Goal: Communication & Community: Answer question/provide support

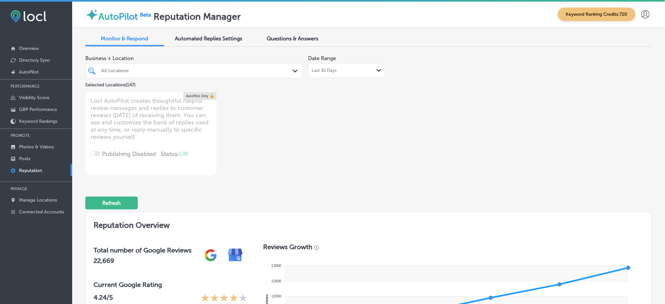
scroll to position [218, 0]
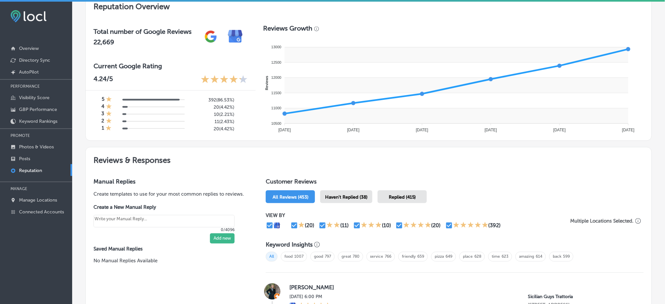
click at [368, 198] on div "Haven't Replied (38)" at bounding box center [346, 196] width 52 height 13
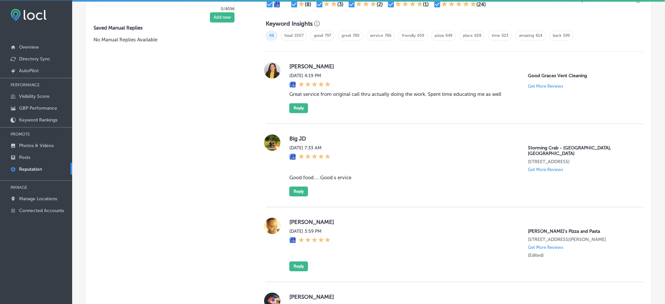
scroll to position [482, 0]
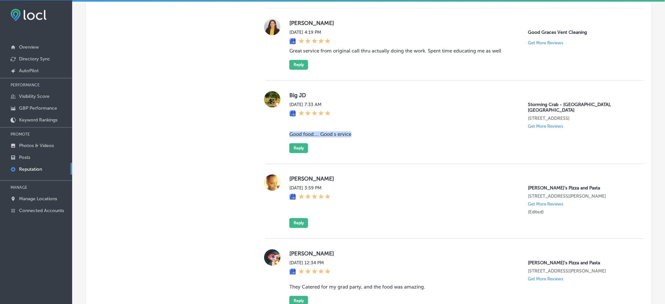
drag, startPoint x: 351, startPoint y: 127, endPoint x: 285, endPoint y: 125, distance: 65.7
click at [285, 125] on div "Big JD Wed, Aug 13, 2025 7:33 AM Storming Crab - Rapid City, SD 1756 eglin st r…" at bounding box center [455, 122] width 378 height 62
copy blockquote "Good food.... Good s ervice"
drag, startPoint x: 375, startPoint y: 129, endPoint x: 367, endPoint y: 131, distance: 7.8
click at [375, 129] on div "Big JD Wed, Aug 13, 2025 7:33 AM Storming Crab - Rapid City, SD 1756 eglin st r…" at bounding box center [461, 122] width 344 height 62
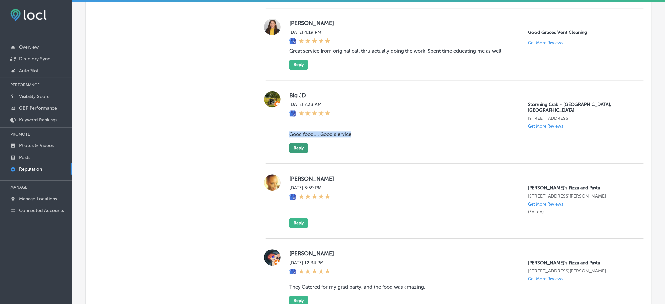
click at [300, 143] on button "Reply" at bounding box center [298, 148] width 19 height 10
type textarea "x"
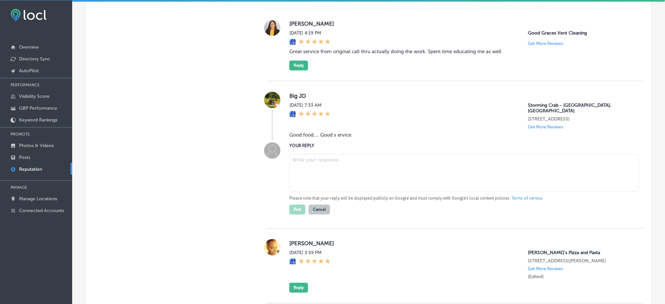
click at [347, 143] on label "YOUR REPLY" at bounding box center [461, 145] width 344 height 5
click at [339, 160] on textarea at bounding box center [464, 172] width 350 height 37
paste textarea "Thank you for the positive feedback! We’re thrilled to hear that you enjoyed th…"
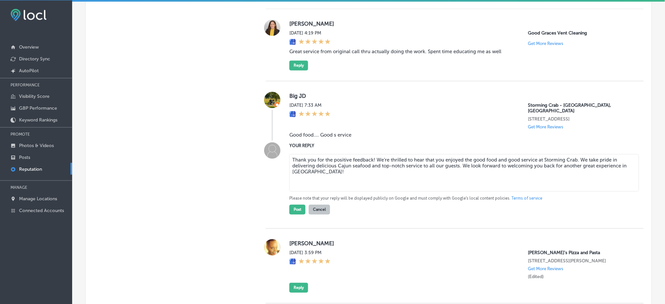
click at [372, 154] on textarea "Thank you for the positive feedback! We’re thrilled to hear that you enjoyed th…" at bounding box center [464, 172] width 350 height 37
type textarea "Thank you for the positive feedback! We’re thrilled to hear that you enjoyed th…"
click at [300, 204] on button "Post" at bounding box center [297, 209] width 16 height 10
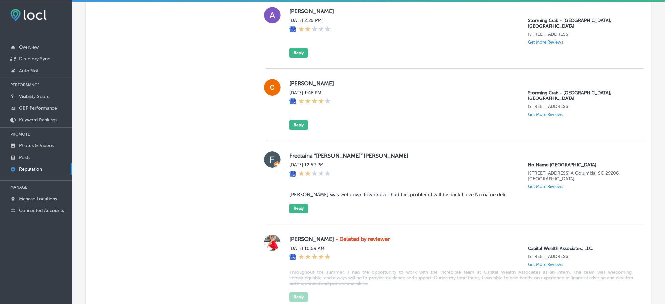
scroll to position [1799, 0]
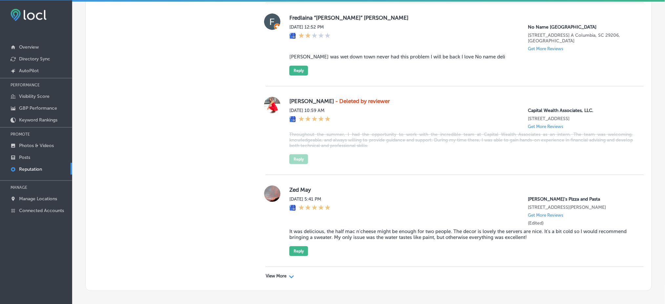
click at [290, 273] on div "Path Created with Sketch." at bounding box center [291, 275] width 5 height 5
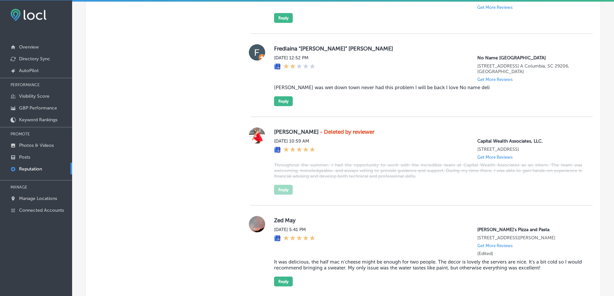
type textarea "x"
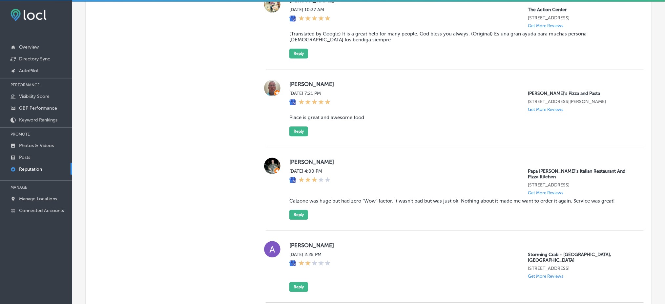
scroll to position [1443, 0]
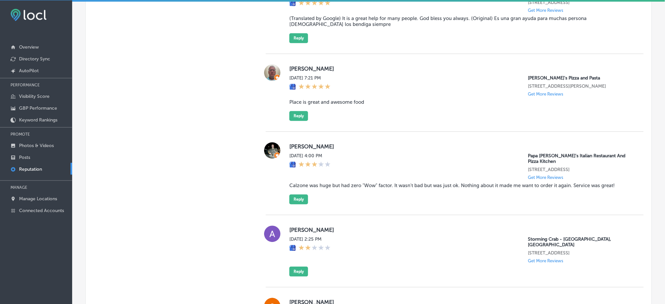
click at [370, 182] on blockquote "Calzone was huge but had zero "Wow" factor. It wasn't bad but was just ok. Noth…" at bounding box center [461, 185] width 344 height 6
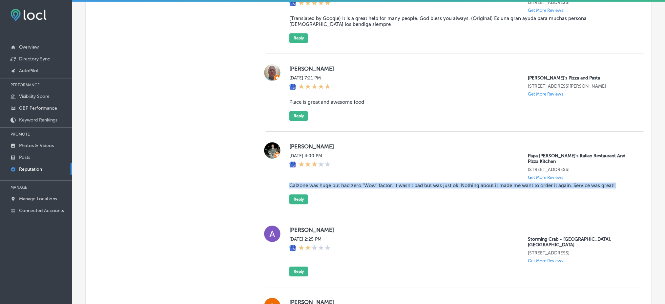
click at [370, 182] on blockquote "Calzone was huge but had zero "Wow" factor. It wasn't bad but was just ok. Noth…" at bounding box center [461, 185] width 344 height 6
copy blockquote "Calzone was huge but had zero "Wow" factor. It wasn't bad but was just ok. Noth…"
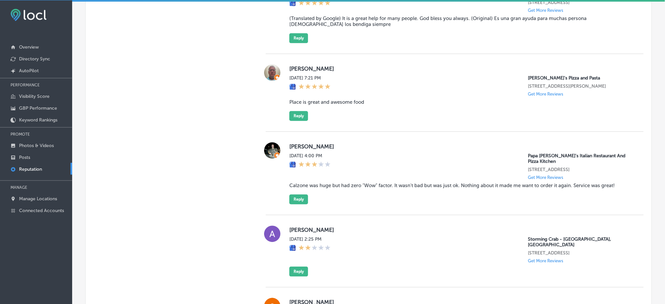
click at [428, 89] on div "Joseph Riker Fri, Aug 8, 2025 7:21 PM Ronnally's Pizza and Pasta 1560 Woodlane …" at bounding box center [461, 92] width 344 height 56
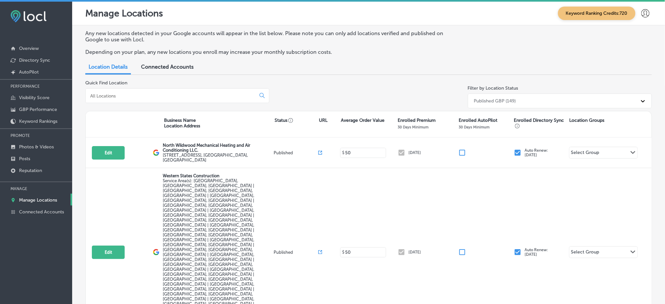
drag, startPoint x: 135, startPoint y: 82, endPoint x: 135, endPoint y: 87, distance: 4.3
click at [135, 86] on div "Quick Find Location" at bounding box center [177, 95] width 184 height 31
click at [133, 93] on input at bounding box center [172, 96] width 165 height 6
click at [45, 156] on link "Posts" at bounding box center [36, 158] width 72 height 12
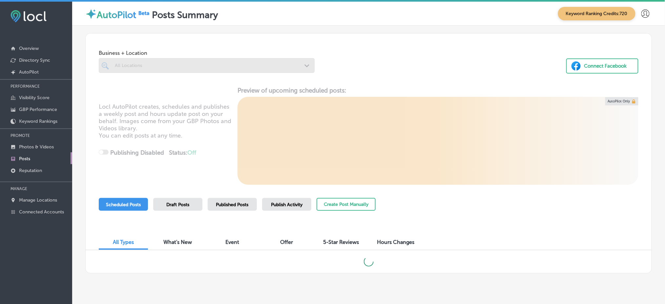
click at [155, 68] on div at bounding box center [207, 65] width 216 height 15
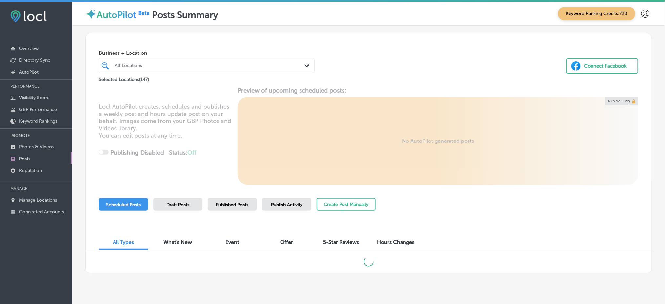
click at [202, 63] on div "All Locations" at bounding box center [210, 66] width 190 height 6
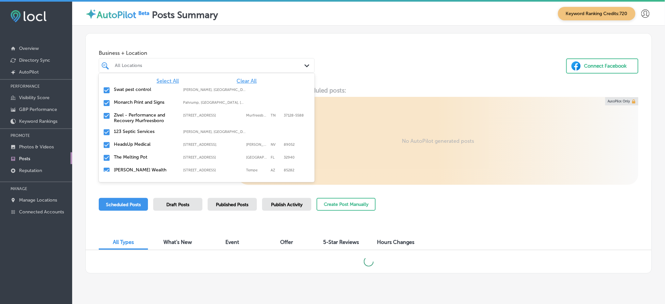
click at [242, 79] on span "Clear All" at bounding box center [247, 81] width 20 height 6
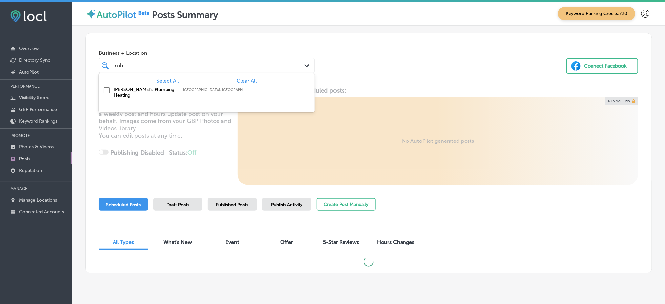
click at [166, 94] on div "Rob's Plumbing Heating Cornwall, NY, USA | Beacon, NY 12508, US ..." at bounding box center [206, 92] width 211 height 14
type input "rob"
click at [365, 91] on div "Locl AutoPilot creates, schedules and publishes a weekly post and hours update …" at bounding box center [369, 136] width 566 height 98
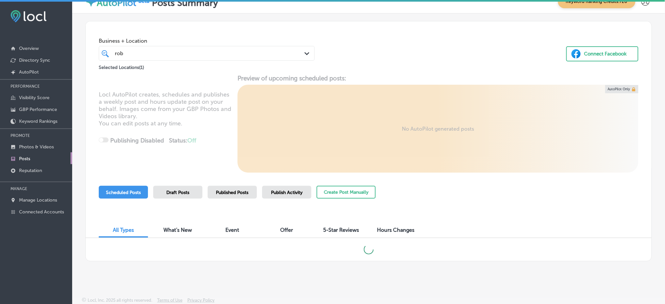
scroll to position [1, 0]
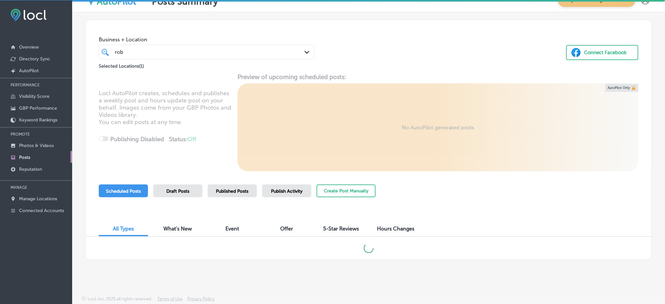
click at [225, 190] on span "Published Posts" at bounding box center [232, 191] width 32 height 6
click at [124, 192] on span "Scheduled Posts" at bounding box center [123, 191] width 35 height 6
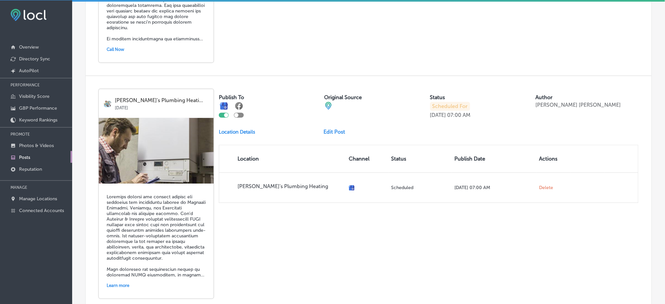
scroll to position [625, 0]
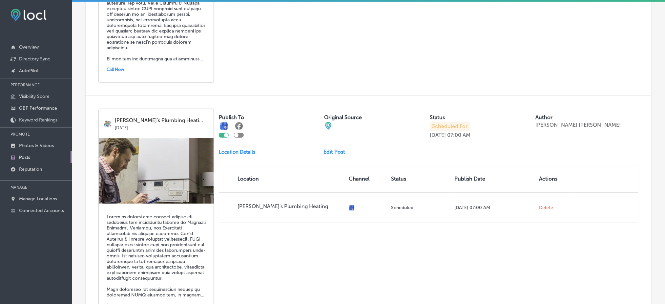
click at [337, 149] on link "Edit Post" at bounding box center [337, 152] width 27 height 6
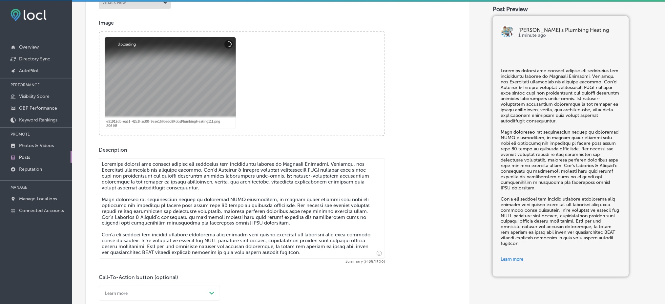
scroll to position [218, 0]
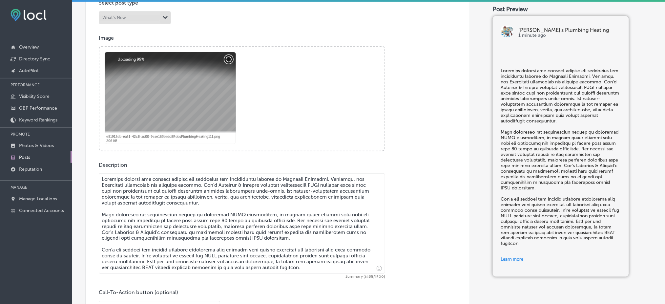
click at [228, 59] on button "Cancel" at bounding box center [228, 59] width 9 height 9
checkbox input "true"
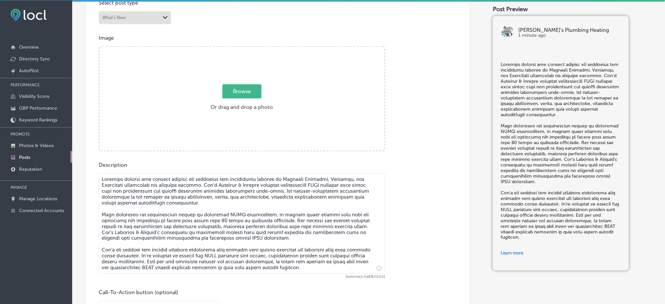
click at [242, 92] on span "Browse" at bounding box center [241, 91] width 39 height 14
click at [242, 49] on input "Browse Or drag and drop a photo" at bounding box center [241, 48] width 285 height 2
type input "C:\fakepath\Rob's Plumbing & Heating-8.png"
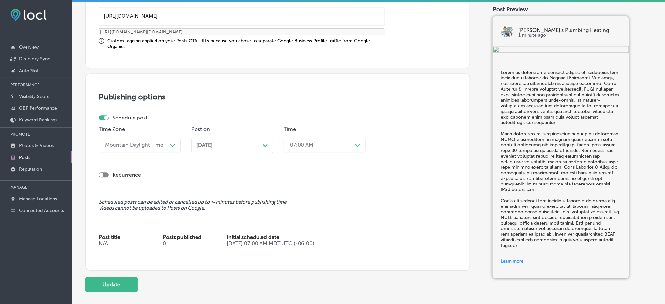
scroll to position [593, 0]
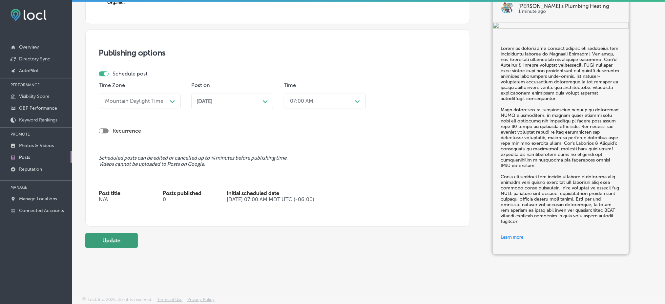
click at [114, 236] on button "Update" at bounding box center [111, 240] width 52 height 15
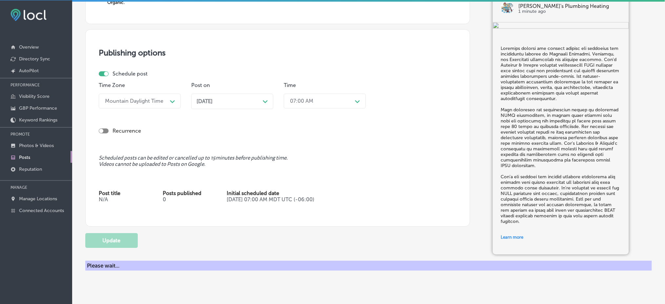
checkbox input "true"
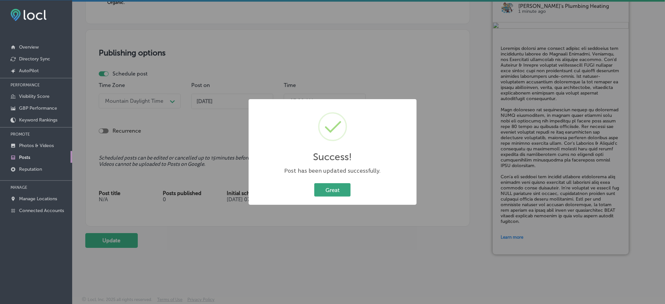
click at [318, 194] on button "Great" at bounding box center [332, 189] width 36 height 13
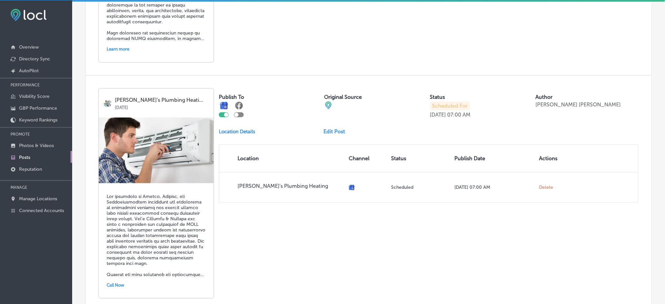
scroll to position [918, 0]
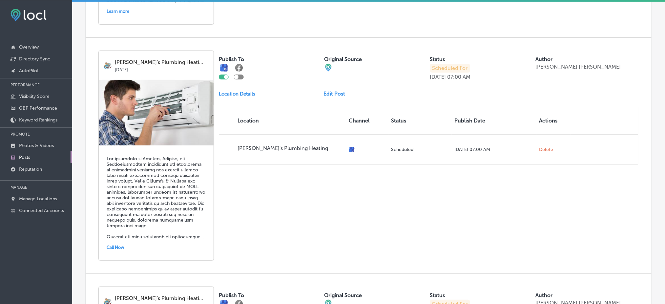
click at [327, 91] on link "Edit Post" at bounding box center [337, 94] width 27 height 6
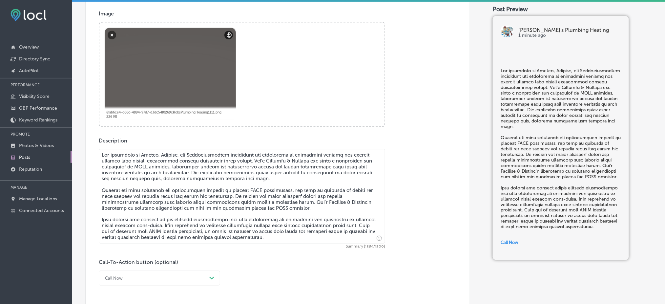
scroll to position [262, 0]
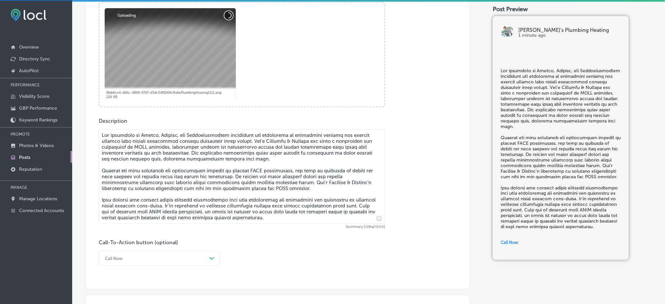
click at [229, 11] on button "Cancel" at bounding box center [228, 15] width 9 height 9
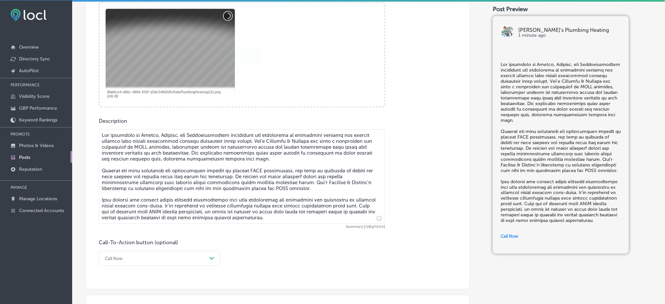
checkbox input "true"
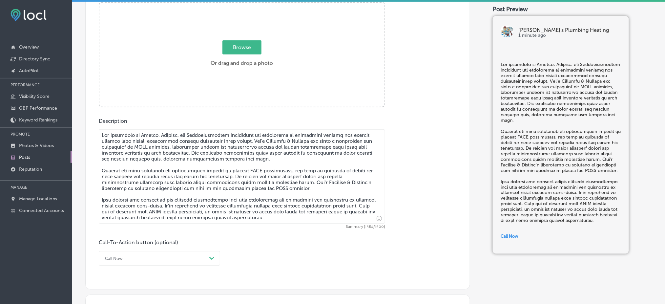
click at [250, 49] on span "Browse" at bounding box center [241, 47] width 39 height 14
click at [250, 5] on input "Browse Or drag and drop a photo" at bounding box center [241, 4] width 285 height 2
type input "C:\fakepath\Rob's Plumbing & Heating-5 (2).png"
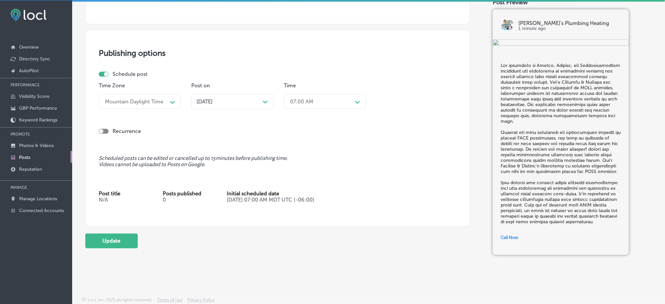
scroll to position [529, 0]
click at [116, 238] on button "Update" at bounding box center [111, 239] width 52 height 15
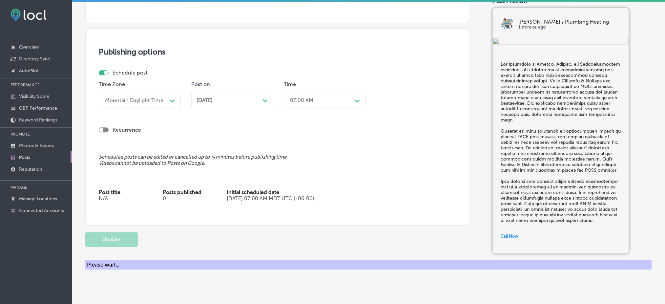
checkbox input "true"
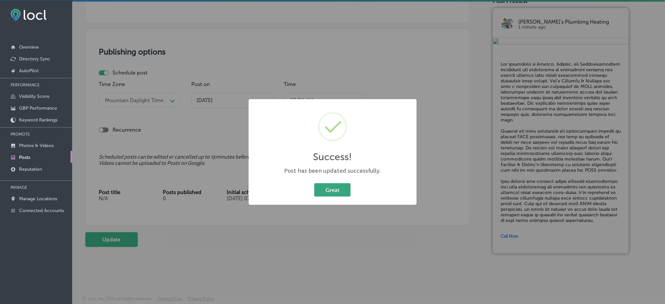
click at [337, 187] on button "Great" at bounding box center [332, 189] width 36 height 13
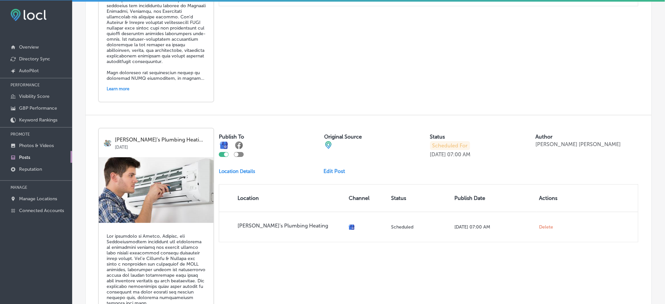
scroll to position [843, 0]
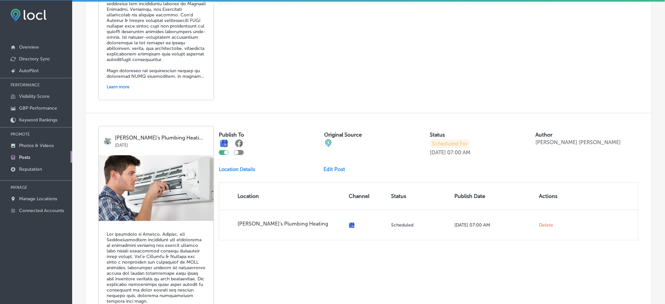
click at [338, 166] on link "Edit Post" at bounding box center [337, 169] width 27 height 6
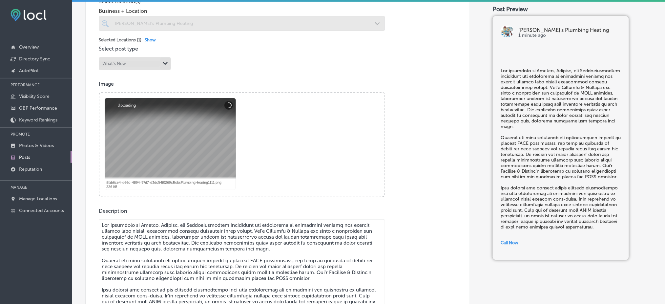
scroll to position [175, 0]
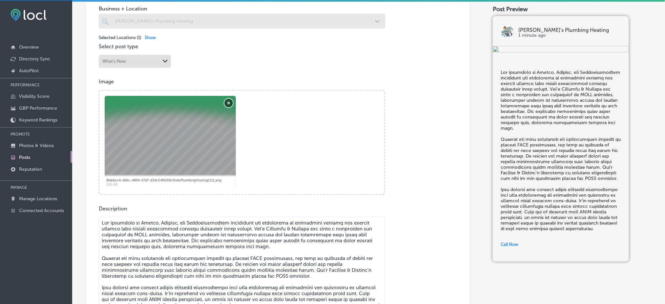
click at [226, 104] on button "Remove" at bounding box center [228, 103] width 9 height 9
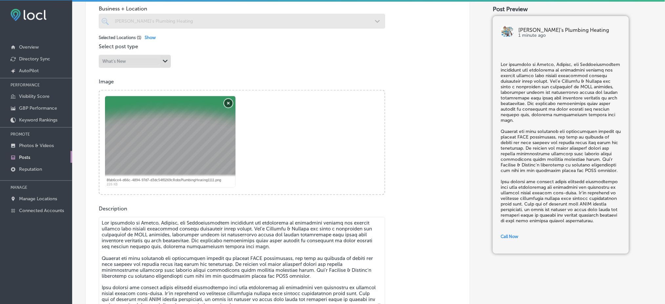
checkbox input "true"
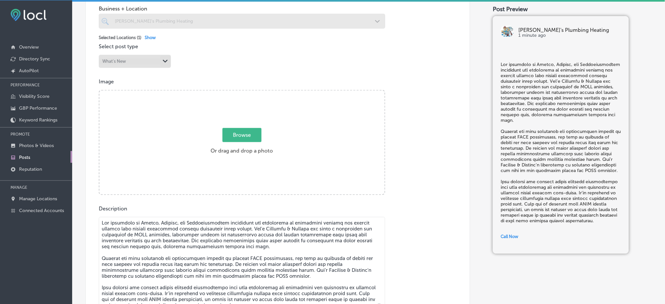
click at [231, 138] on span "Browse" at bounding box center [241, 135] width 39 height 14
click at [231, 92] on input "Browse Or drag and drop a photo" at bounding box center [241, 92] width 285 height 2
type input "C:\fakepath\Rob's Plumbing & Heating-5 (2).png"
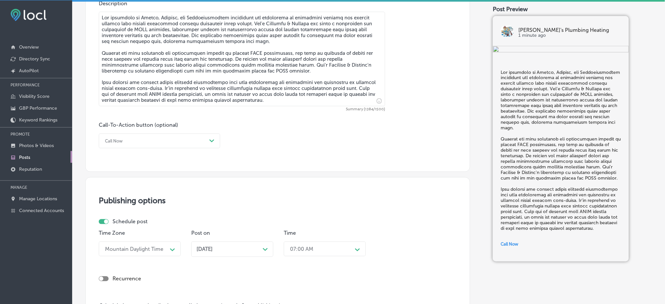
scroll to position [529, 0]
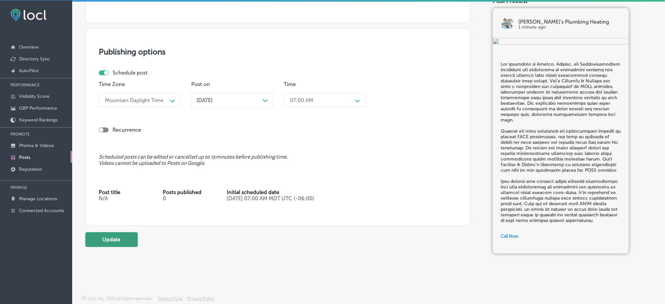
click at [119, 244] on button "Update" at bounding box center [111, 239] width 52 height 15
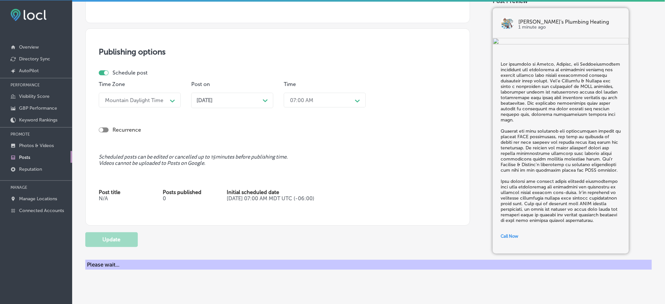
checkbox input "true"
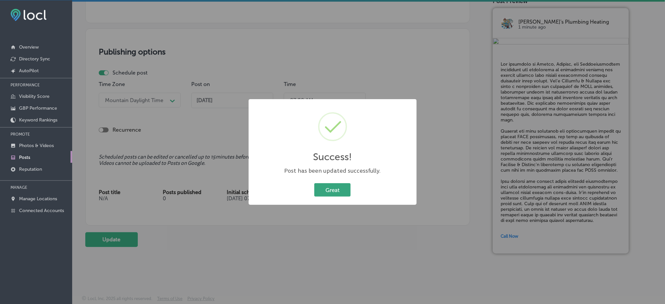
click at [320, 189] on button "Great" at bounding box center [332, 189] width 36 height 13
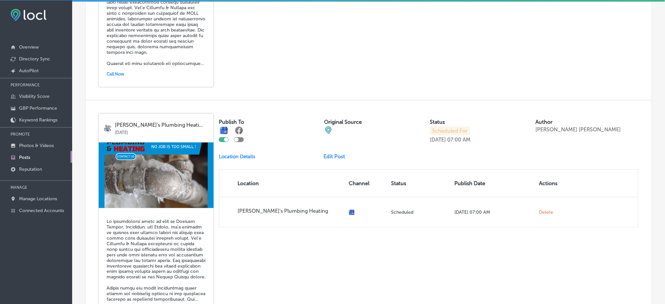
scroll to position [1105, 0]
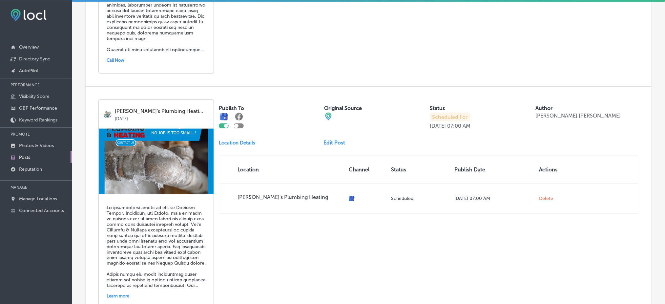
click at [332, 139] on link "Edit Post" at bounding box center [337, 142] width 27 height 6
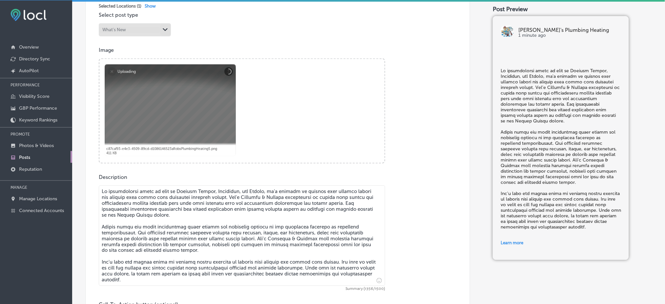
scroll to position [218, 0]
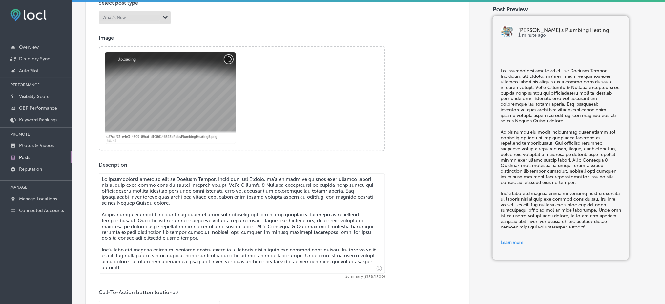
click at [224, 59] on button "Cancel" at bounding box center [228, 59] width 9 height 9
checkbox input "true"
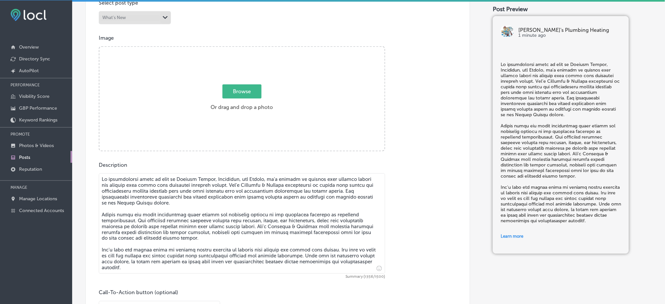
click at [233, 100] on label "Browse Or drag and drop a photo" at bounding box center [242, 99] width 68 height 29
click at [233, 49] on input "Browse Or drag and drop a photo" at bounding box center [241, 48] width 285 height 2
type input "C:\fakepath\Rob's Plumbing & Heating-3 (2).png"
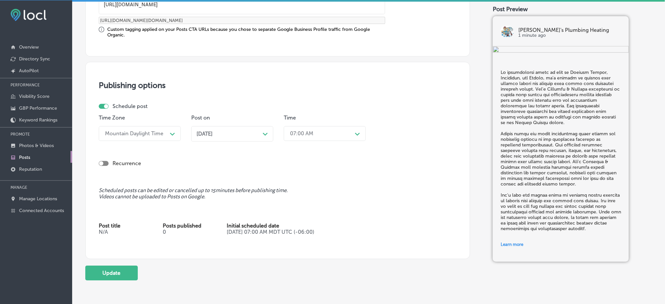
scroll to position [593, 0]
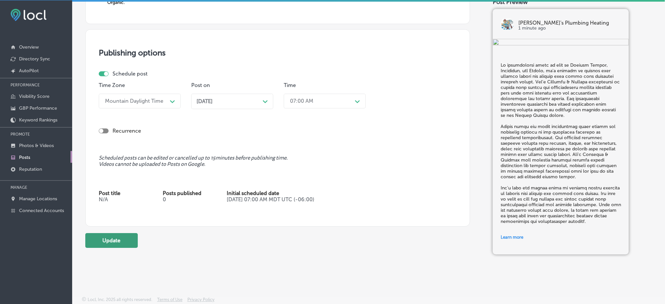
click at [119, 236] on button "Update" at bounding box center [111, 240] width 52 height 15
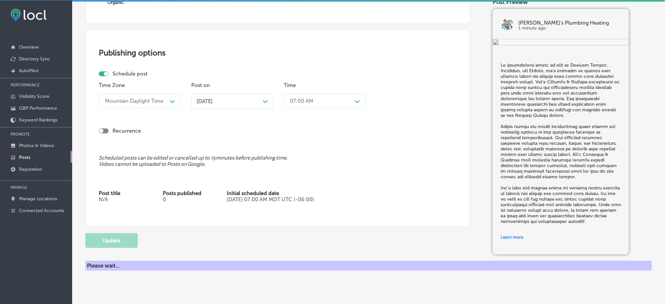
checkbox input "true"
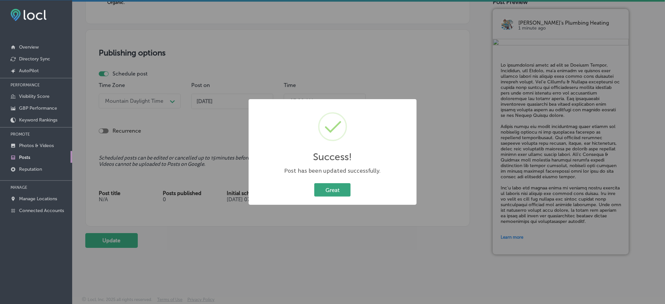
click at [343, 193] on button "Great" at bounding box center [332, 189] width 36 height 13
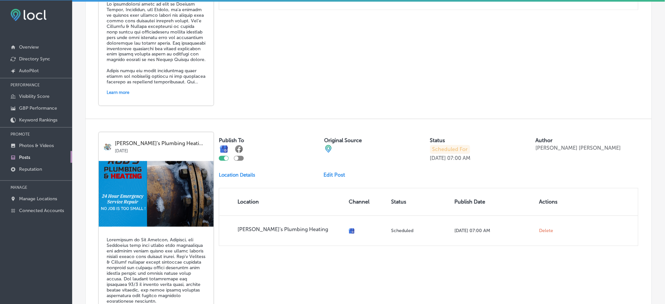
scroll to position [1324, 0]
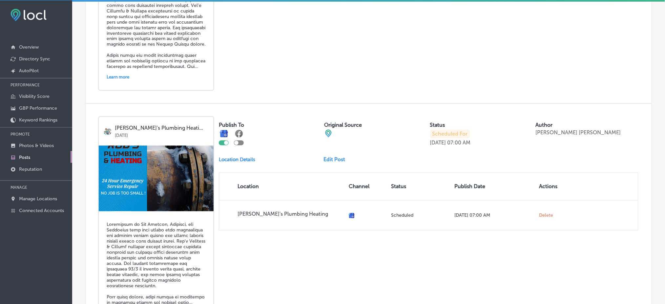
click at [337, 156] on link "Edit Post" at bounding box center [337, 159] width 27 height 6
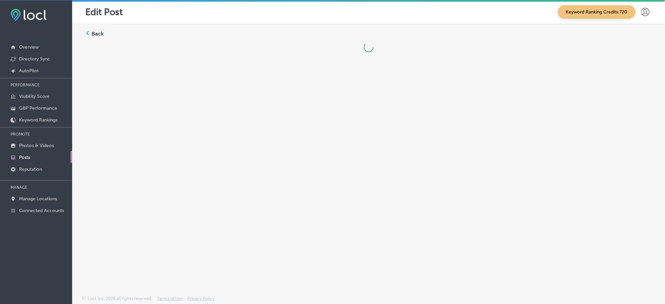
click at [335, 132] on div "Back" at bounding box center [368, 144] width 593 height 240
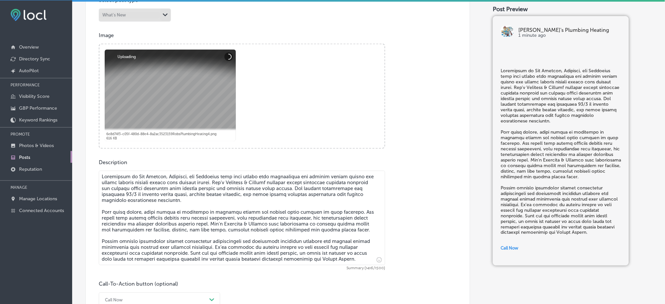
scroll to position [218, 0]
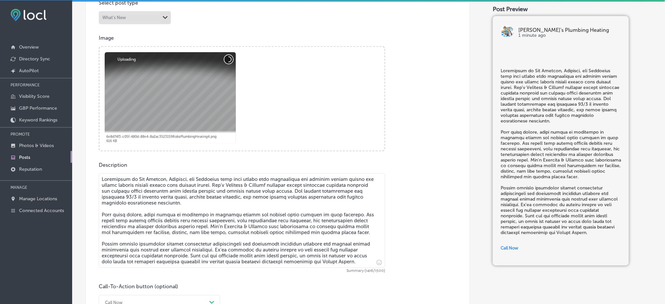
click at [232, 55] on button "Cancel" at bounding box center [228, 59] width 9 height 9
checkbox input "true"
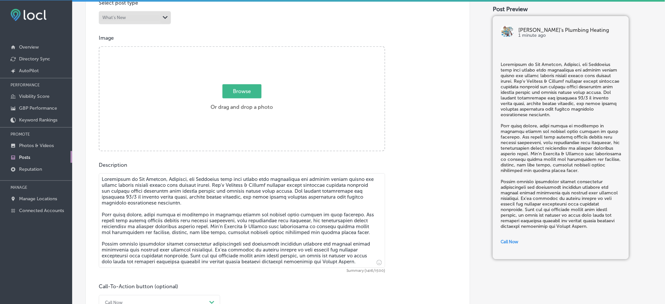
click at [231, 79] on div "Browse Or drag and drop a photo" at bounding box center [241, 99] width 285 height 105
click at [99, 47] on input "Browse Or drag and drop a photo" at bounding box center [241, 48] width 285 height 2
type input "C:\fakepath\Rob's Plumbing & Heating-3 (3).png"
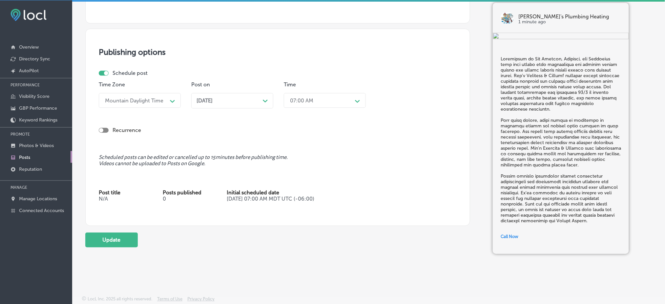
scroll to position [529, 0]
click at [99, 233] on button "Update" at bounding box center [111, 239] width 52 height 15
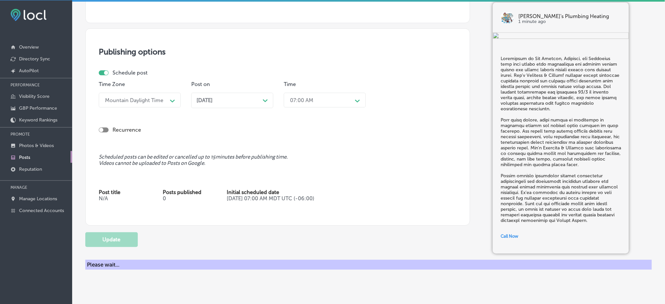
checkbox input "true"
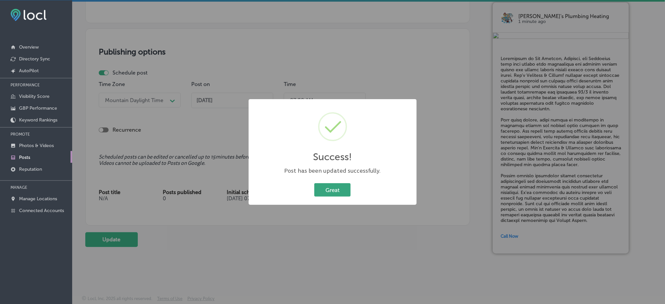
click at [333, 186] on button "Great" at bounding box center [332, 189] width 36 height 13
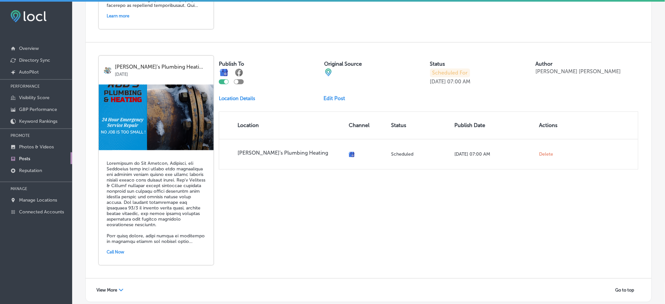
scroll to position [1398, 0]
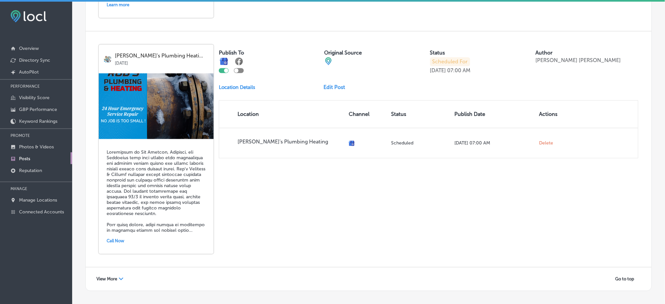
click at [116, 276] on span "View More" at bounding box center [106, 278] width 21 height 5
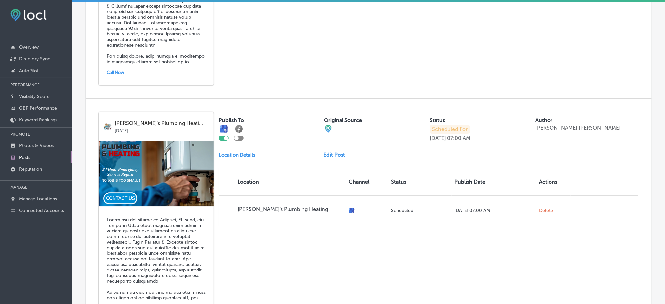
scroll to position [1583, 0]
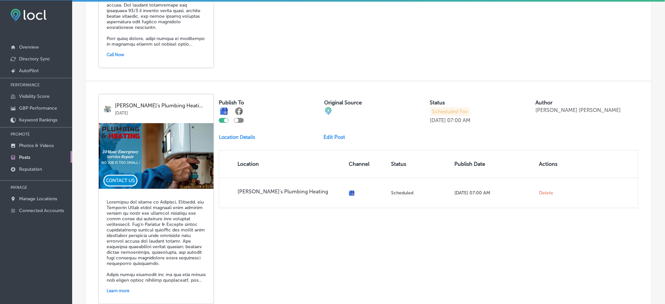
click at [333, 134] on link "Edit Post" at bounding box center [337, 137] width 27 height 6
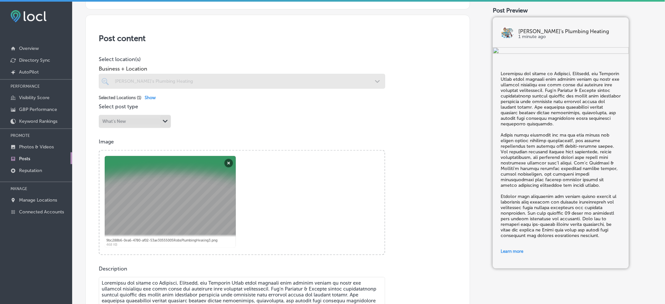
scroll to position [131, 0]
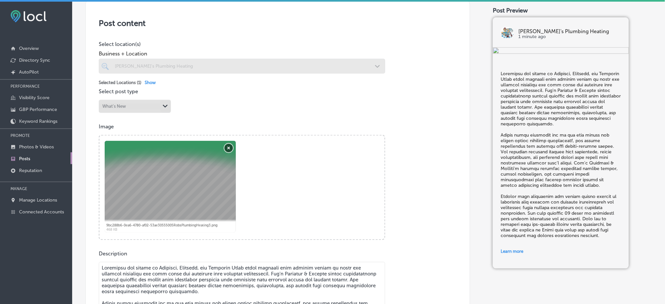
click at [224, 149] on button "Remove" at bounding box center [228, 148] width 9 height 9
checkbox input "true"
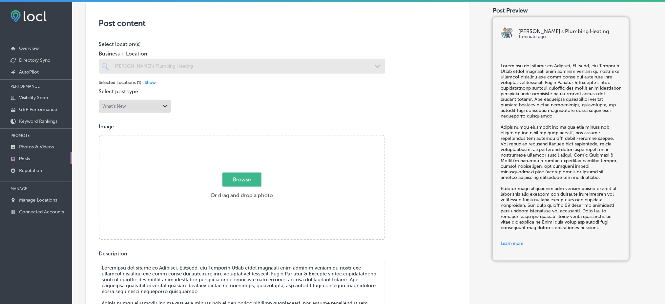
click at [245, 174] on span "Browse" at bounding box center [241, 180] width 39 height 14
click at [245, 137] on input "Browse Or drag and drop a photo" at bounding box center [241, 136] width 285 height 2
type input "C:\fakepath\Rob's Plumbing & Heating-3 (4).png"
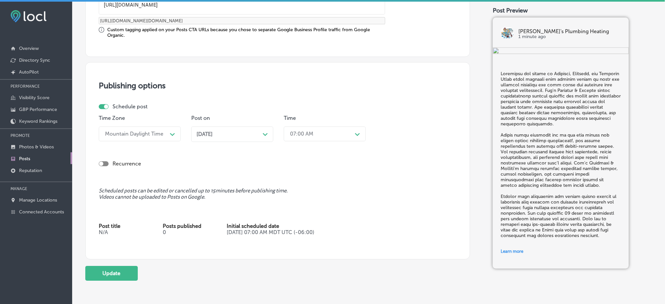
scroll to position [593, 0]
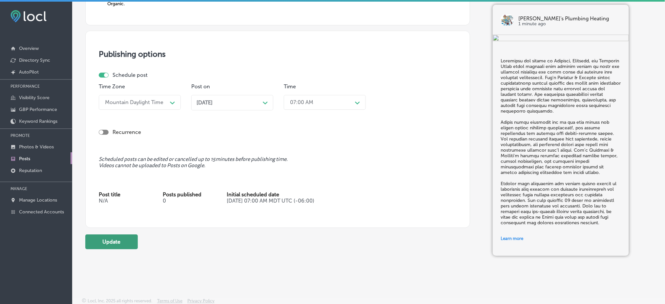
click at [102, 236] on button "Update" at bounding box center [111, 241] width 52 height 15
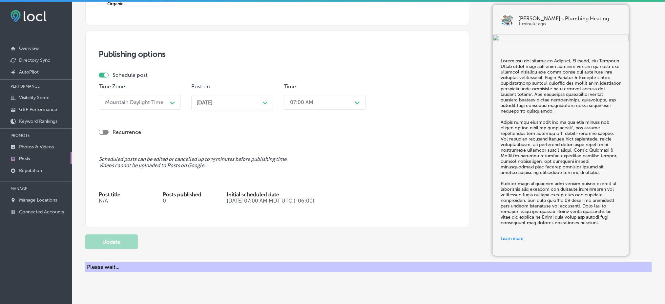
checkbox input "true"
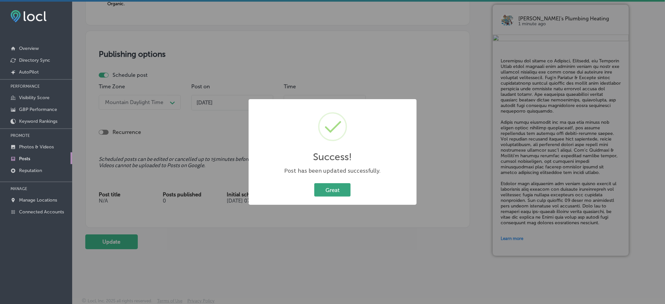
click at [341, 183] on button "Great" at bounding box center [332, 189] width 36 height 13
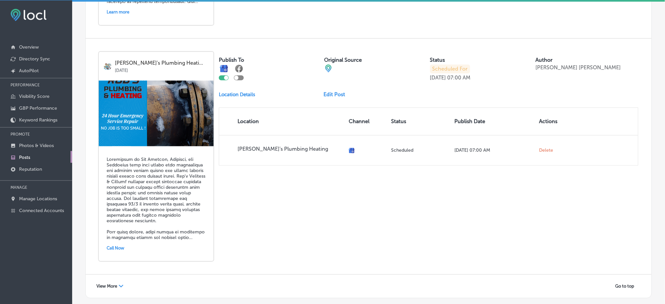
scroll to position [1398, 0]
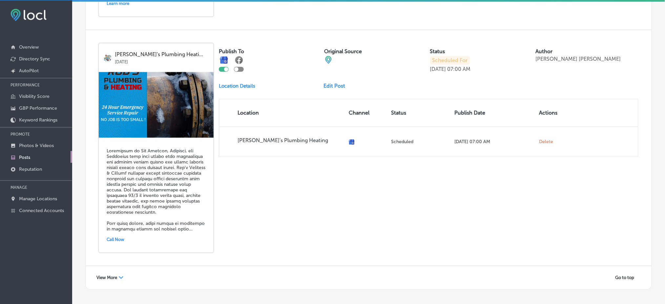
click at [109, 272] on div "View More Path Created with Sketch." at bounding box center [109, 277] width 35 height 10
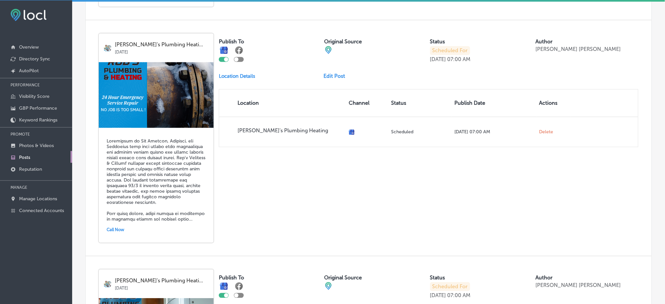
scroll to position [1539, 0]
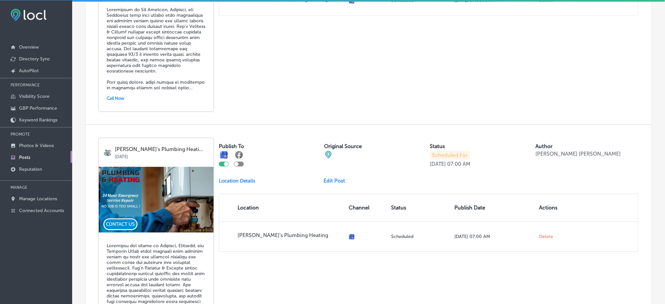
click at [156, 186] on img at bounding box center [156, 200] width 115 height 66
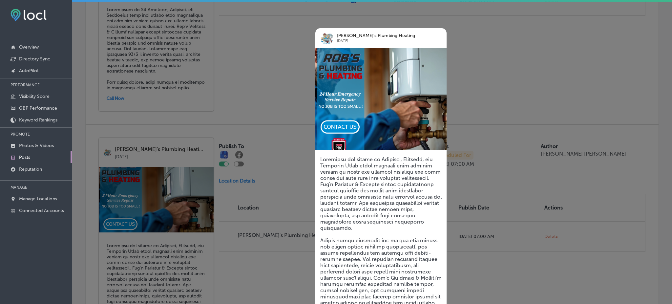
click at [272, 214] on div at bounding box center [336, 152] width 672 height 304
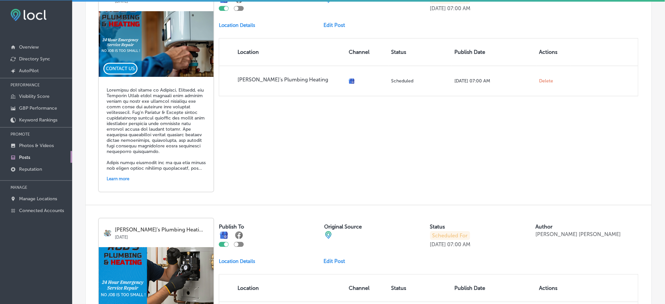
scroll to position [1801, 0]
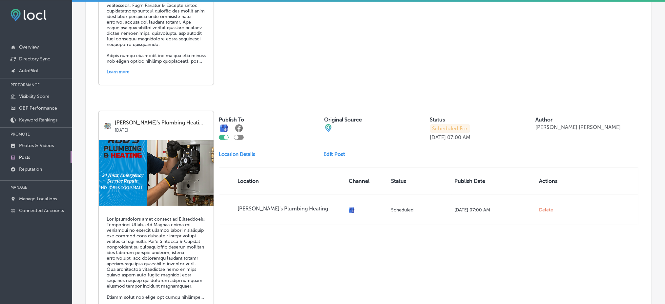
click at [181, 155] on img at bounding box center [156, 173] width 115 height 66
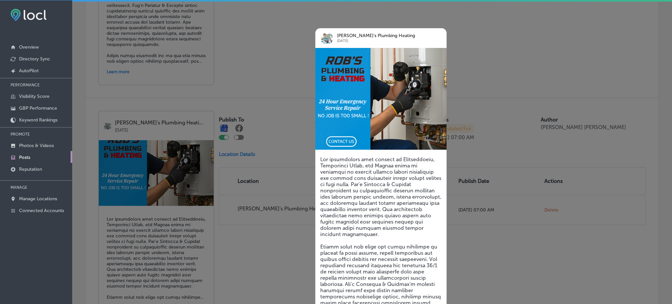
click at [286, 202] on div at bounding box center [336, 152] width 672 height 304
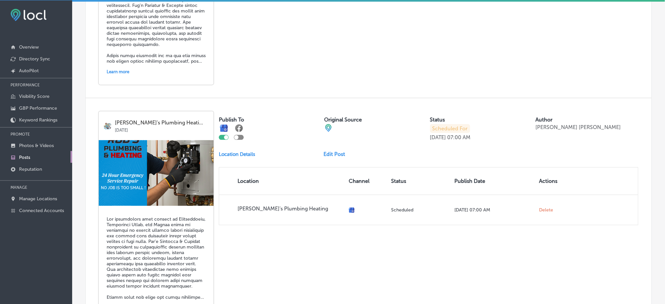
click at [340, 151] on link "Edit Post" at bounding box center [337, 154] width 27 height 6
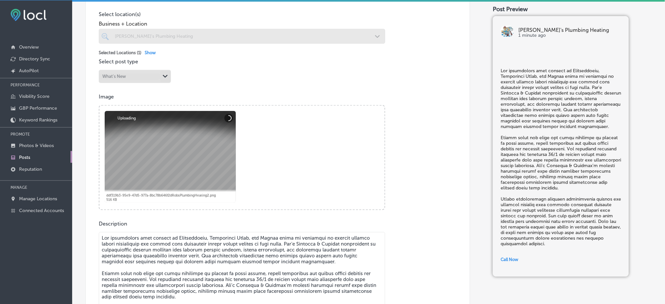
scroll to position [175, 0]
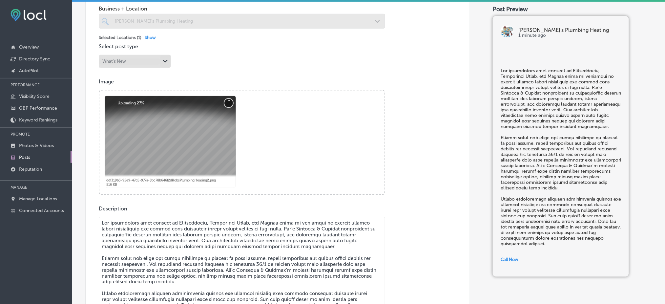
click at [228, 102] on button "Cancel" at bounding box center [228, 103] width 9 height 9
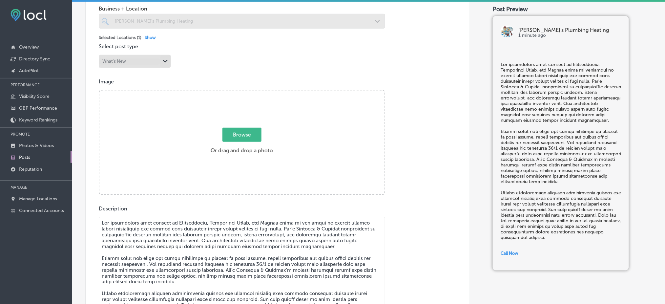
click at [231, 136] on span "Browse" at bounding box center [241, 135] width 39 height 14
click at [231, 92] on input "Browse Or drag and drop a photo" at bounding box center [241, 92] width 285 height 2
checkbox input "true"
type input "C:\fakepath\Rob's Plumbing & Heating-3 (5).png"
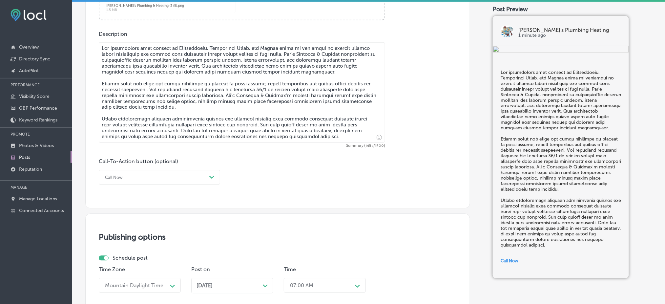
scroll to position [350, 0]
click at [525, 54] on img at bounding box center [561, 50] width 136 height 8
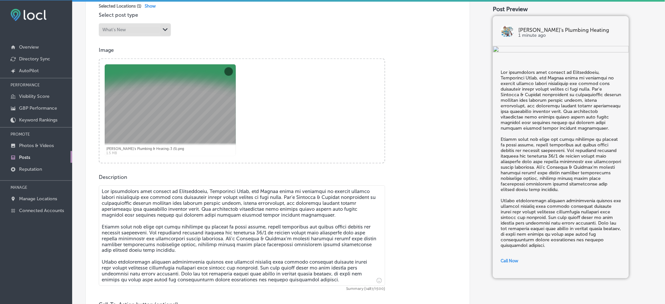
scroll to position [131, 0]
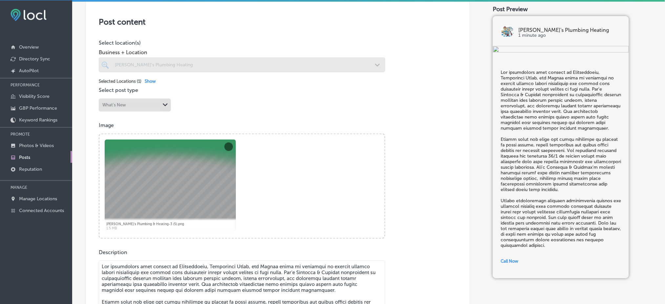
click at [168, 180] on div at bounding box center [170, 185] width 131 height 92
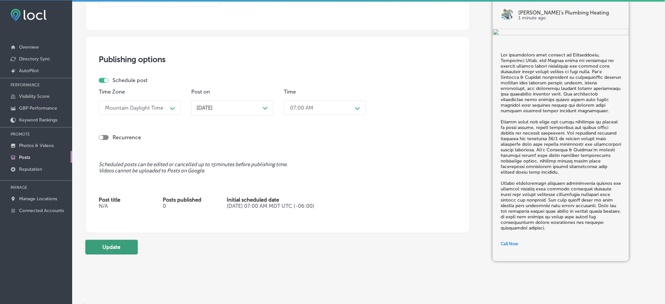
scroll to position [535, 0]
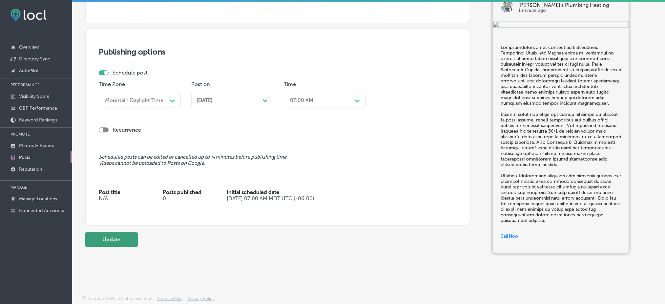
click at [130, 233] on button "Update" at bounding box center [111, 239] width 52 height 15
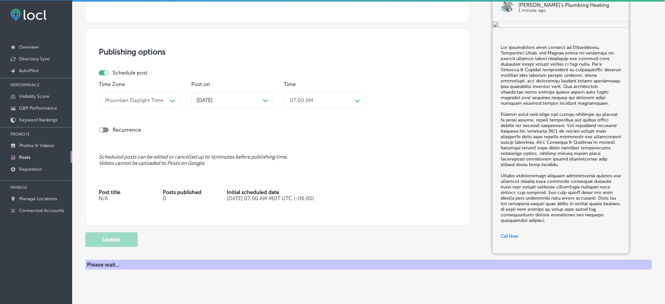
checkbox input "true"
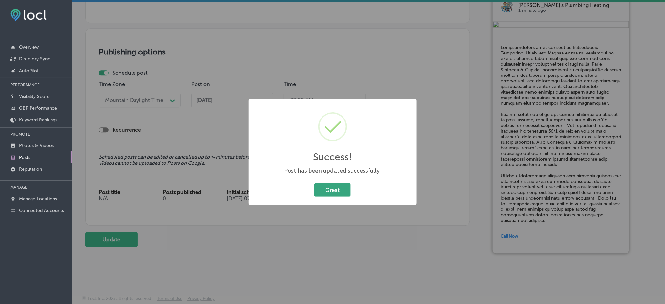
click at [335, 196] on button "Great" at bounding box center [332, 189] width 36 height 13
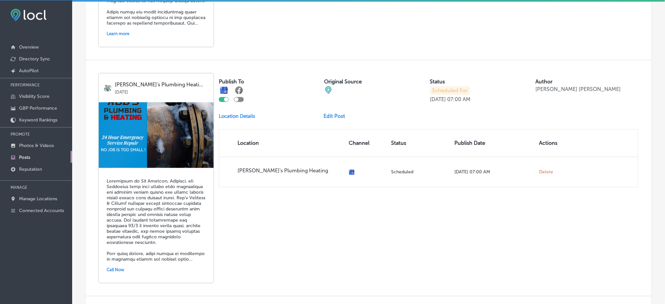
scroll to position [1398, 0]
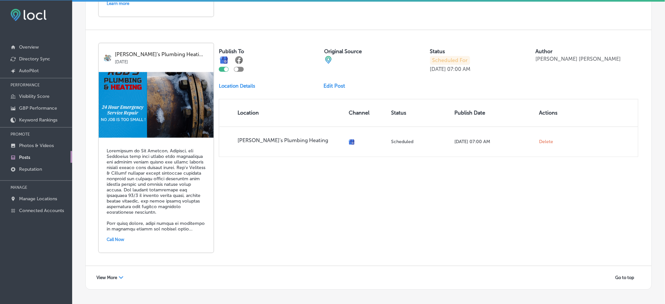
click at [115, 275] on span "View More" at bounding box center [106, 277] width 21 height 5
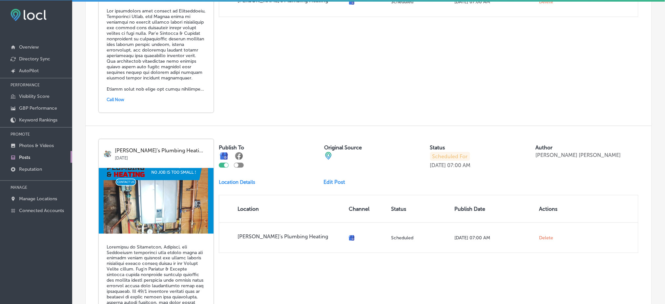
scroll to position [2047, 0]
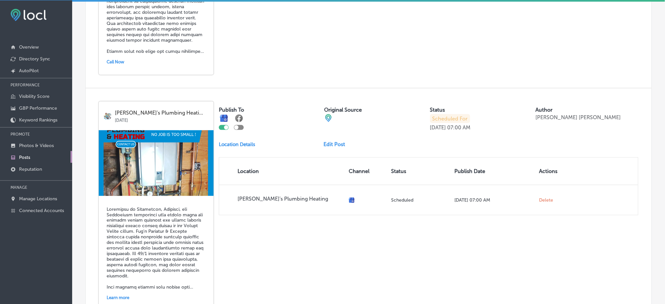
click at [337, 141] on link "Edit Post" at bounding box center [337, 144] width 27 height 6
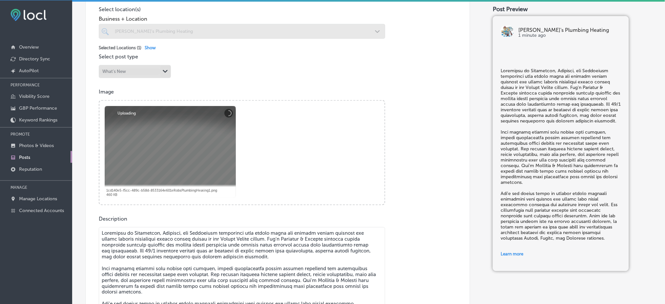
scroll to position [175, 0]
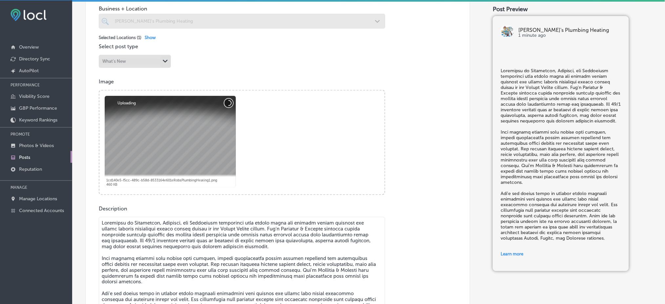
click at [229, 101] on button "Cancel" at bounding box center [228, 103] width 9 height 9
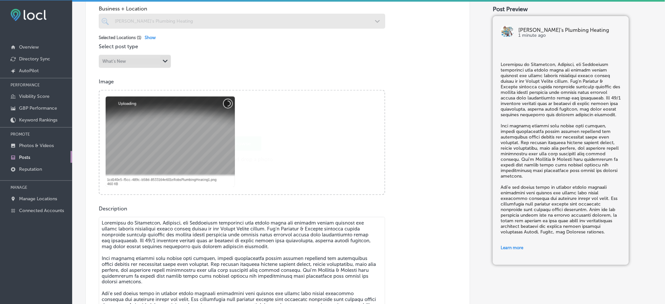
checkbox input "true"
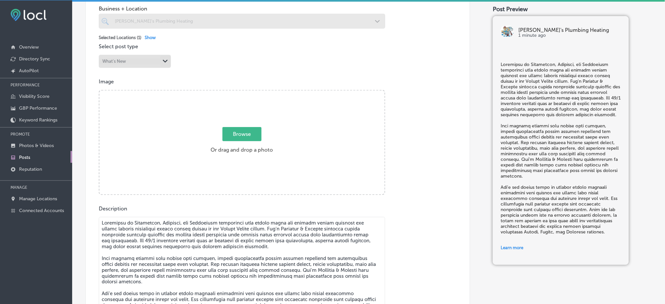
click at [234, 130] on span "Browse" at bounding box center [241, 134] width 39 height 14
click at [234, 92] on input "Browse Or drag and drop a photo" at bounding box center [241, 92] width 285 height 2
type input "C:\fakepath\Rob's Plumbing & Heating-3 (6).png"
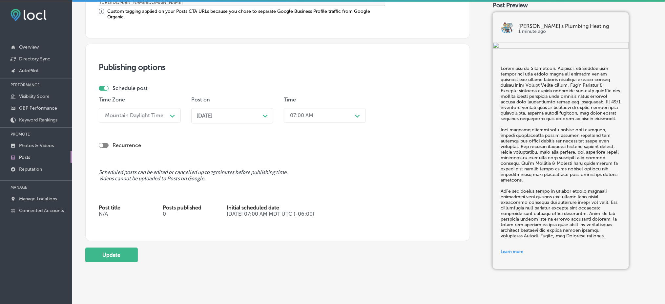
scroll to position [599, 0]
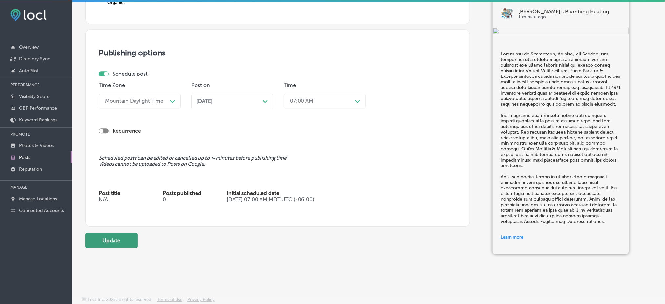
click at [115, 240] on button "Update" at bounding box center [111, 240] width 52 height 15
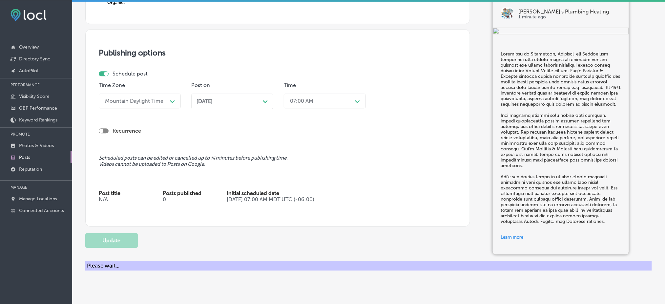
checkbox input "true"
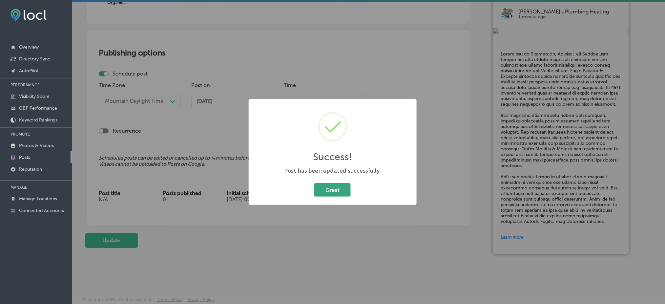
click at [340, 184] on button "Great" at bounding box center [332, 189] width 36 height 13
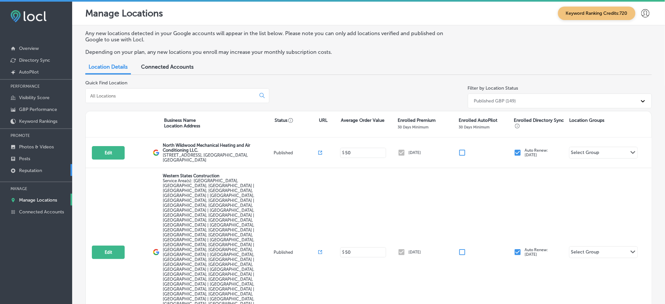
click at [36, 168] on p "Reputation" at bounding box center [30, 171] width 23 height 6
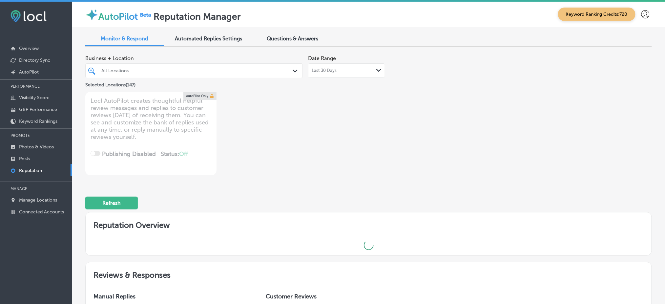
type textarea "x"
click at [275, 37] on span "Questions & Answers" at bounding box center [292, 38] width 51 height 6
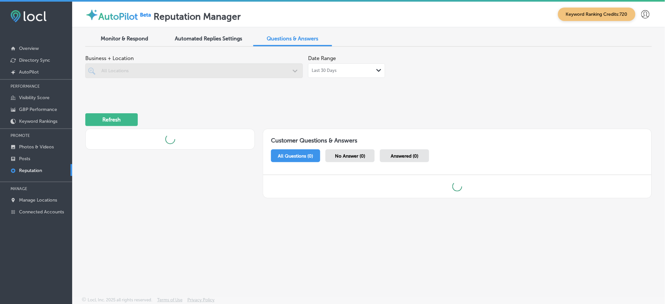
click at [211, 73] on div at bounding box center [193, 70] width 217 height 15
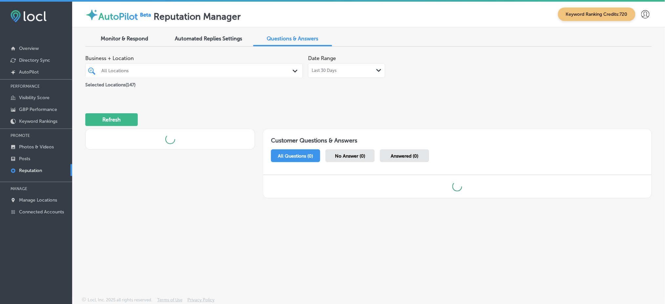
click at [209, 73] on div "All Locations" at bounding box center [197, 71] width 192 height 6
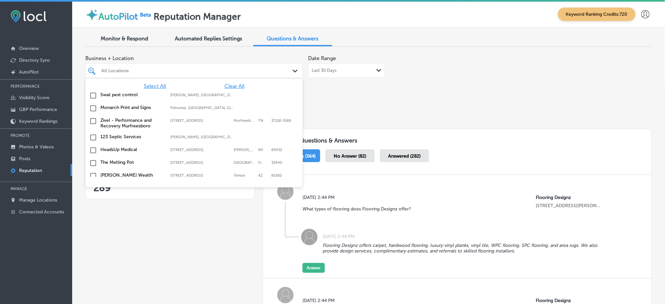
click at [200, 73] on div at bounding box center [185, 70] width 168 height 9
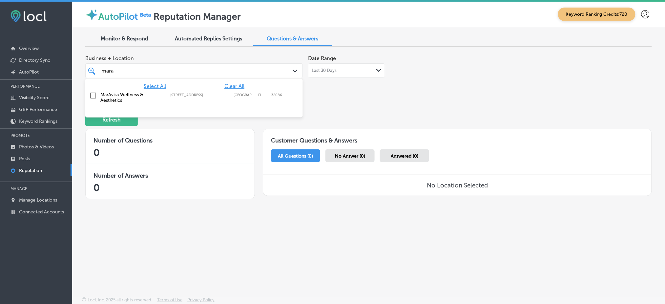
click at [196, 98] on div "MarAvisa Wellness & Aesthetics 4475 US Hwy 1; Suite 303, St. Augustine, FL, 320…" at bounding box center [179, 97] width 158 height 11
type input "mara"
click at [338, 97] on div "Business + Location option 4475 US Hwy 1; Suite 303, selected. option 4475 US H…" at bounding box center [368, 129] width 566 height 154
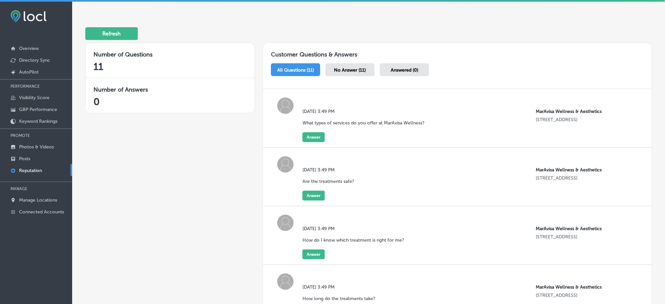
scroll to position [87, 0]
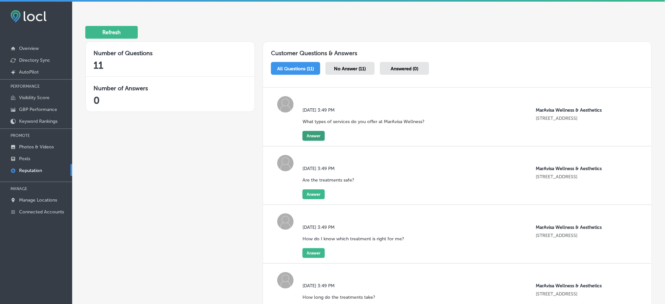
click at [318, 136] on button "Answer" at bounding box center [313, 136] width 22 height 10
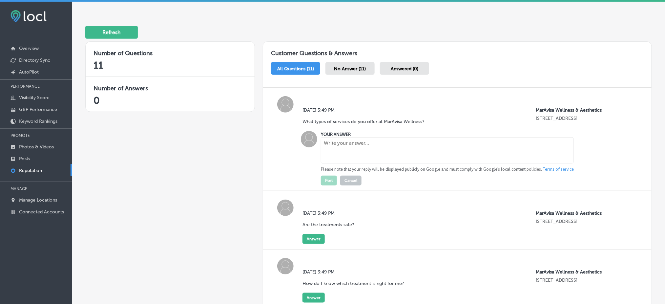
click at [329, 147] on textarea at bounding box center [447, 150] width 253 height 26
paste textarea "We offer a wide range of services, including medical-grade facial treatments, m…"
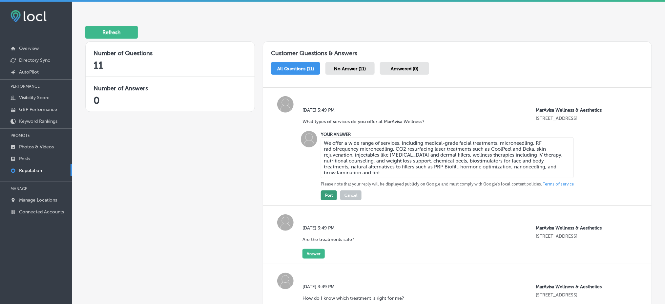
type textarea "We offer a wide range of services, including medical-grade facial treatments, m…"
click at [325, 193] on button "Post" at bounding box center [329, 195] width 16 height 10
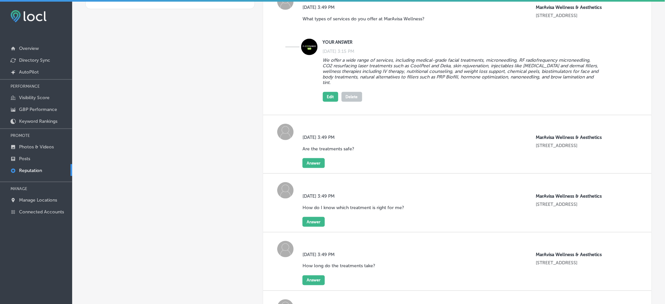
scroll to position [218, 0]
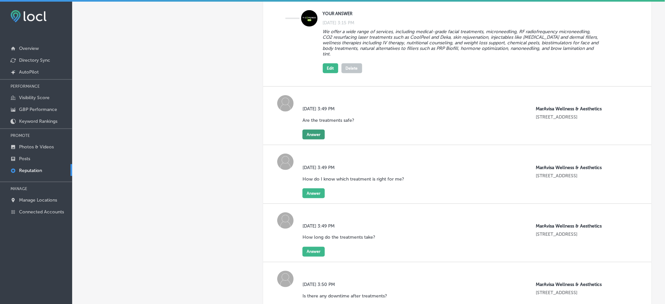
click at [312, 130] on button "Answer" at bounding box center [313, 135] width 22 height 10
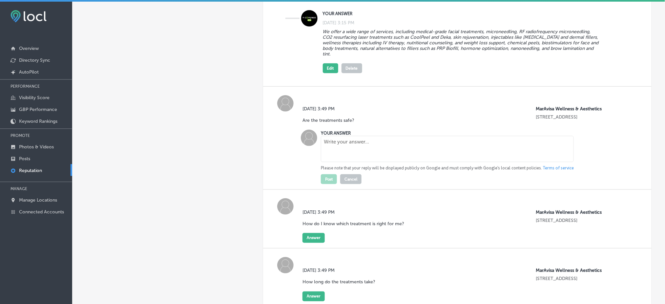
click at [354, 144] on textarea at bounding box center [447, 149] width 253 height 26
paste textarea "Yes, all our treatments are performed by qualified and experienced professional…"
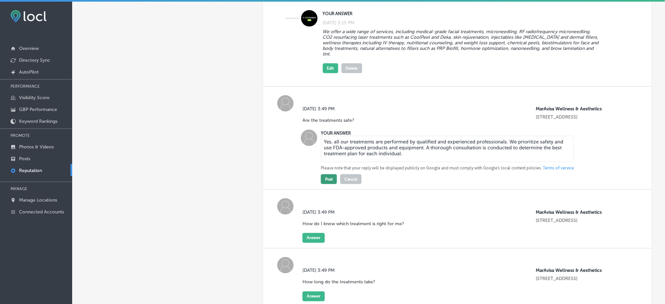
type textarea "Yes, all our treatments are performed by qualified and experienced professional…"
click at [331, 174] on button "Post" at bounding box center [329, 179] width 16 height 10
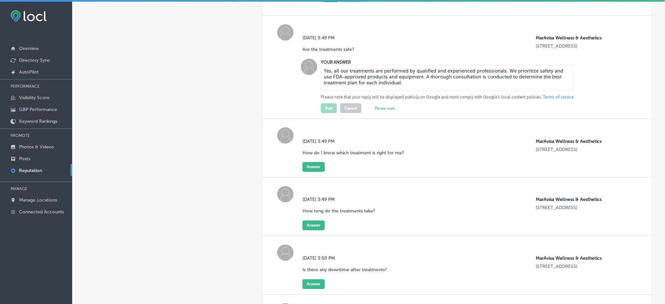
scroll to position [306, 0]
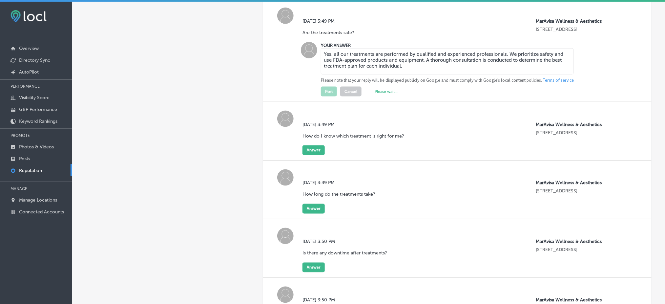
click at [309, 151] on div "Mon, Aug 11, 2025 3:49 PM How do I know which treatment is right for me? MarAvi…" at bounding box center [457, 131] width 388 height 59
click at [309, 145] on button "Answer" at bounding box center [313, 150] width 22 height 10
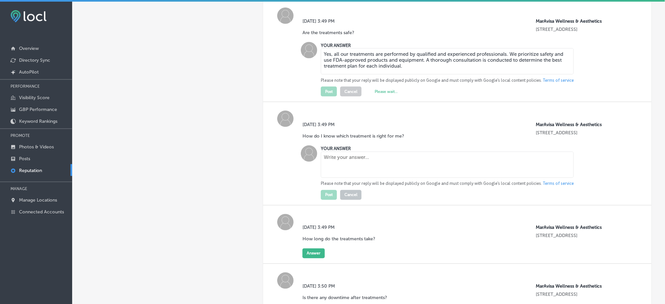
click at [318, 155] on div "YOUR ANSWER Please note that your reply will be displayed publicly on Google an…" at bounding box center [445, 172] width 258 height 54
click at [329, 156] on textarea at bounding box center [447, 165] width 253 height 26
paste textarea "During your initial consultation, our team will assess your skin type, concerns…"
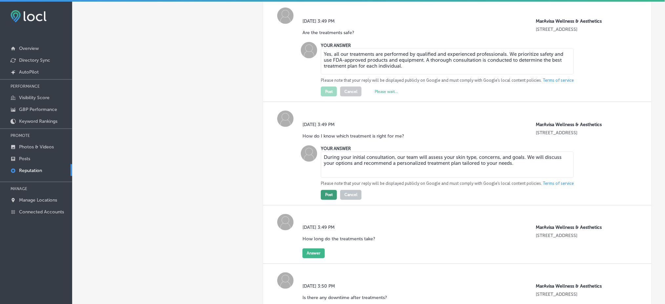
type textarea "During your initial consultation, our team will assess your skin type, concerns…"
click at [328, 190] on button "Post" at bounding box center [329, 195] width 16 height 10
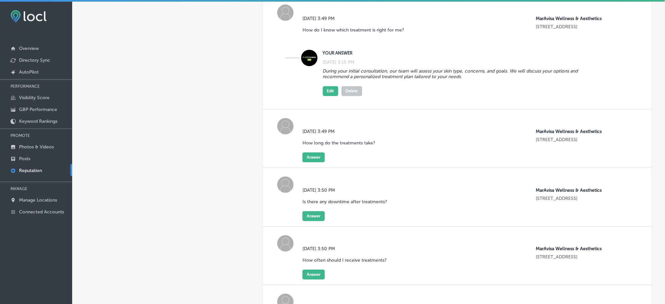
scroll to position [437, 0]
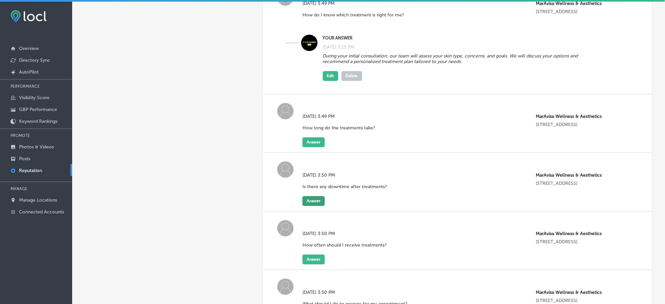
click at [313, 196] on button "Answer" at bounding box center [313, 201] width 22 height 10
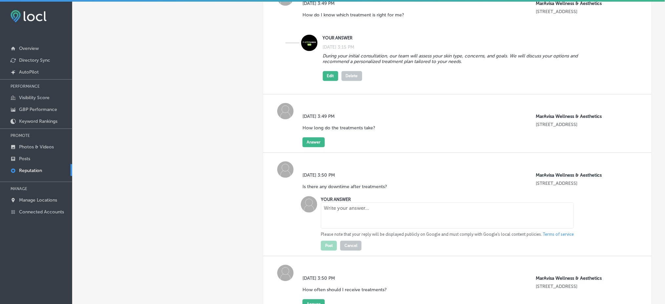
click at [333, 205] on textarea at bounding box center [447, 215] width 253 height 26
paste textarea "Downtime varies by treatment. Some procedures have little to no downtime, while…"
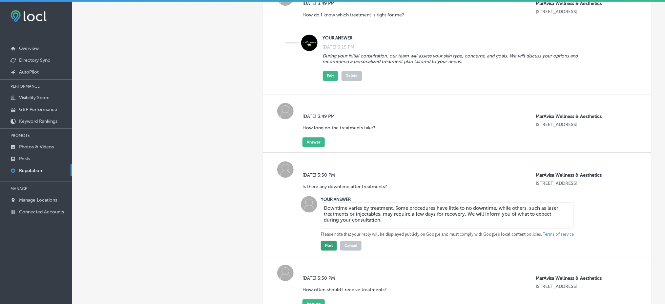
type textarea "Downtime varies by treatment. Some procedures have little to no downtime, while…"
click at [332, 241] on button "Post" at bounding box center [329, 246] width 16 height 10
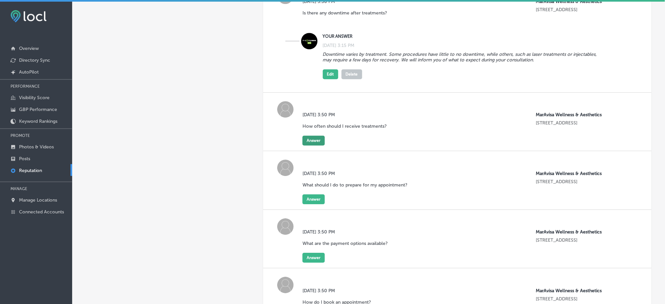
scroll to position [612, 0]
click at [303, 134] on button "Answer" at bounding box center [313, 139] width 22 height 10
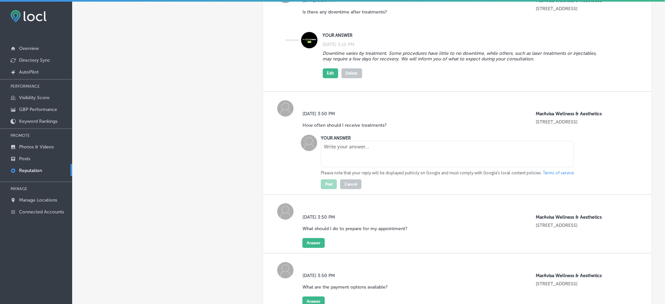
click at [326, 142] on textarea at bounding box center [447, 154] width 253 height 26
paste textarea "The frequency of treatments depends on the specific service and your individual…"
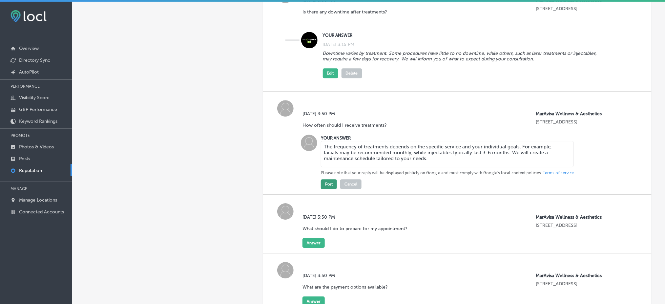
type textarea "The frequency of treatments depends on the specific service and your individual…"
click at [330, 179] on button "Post" at bounding box center [329, 184] width 16 height 10
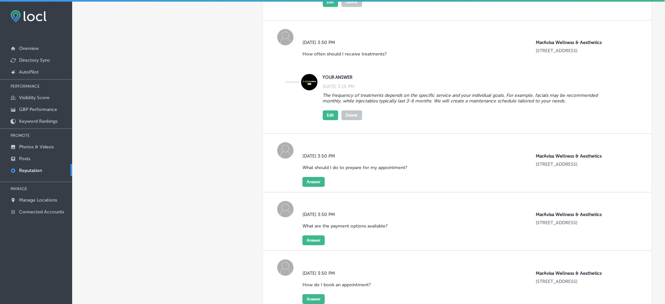
scroll to position [700, 0]
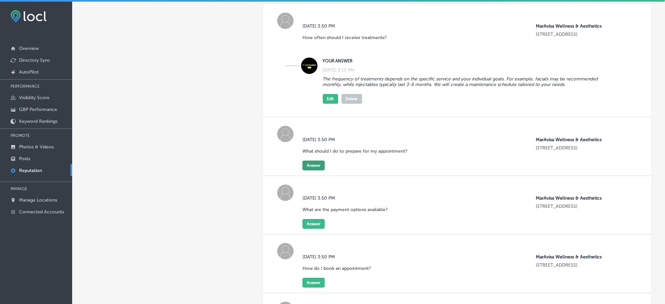
click at [310, 160] on button "Answer" at bounding box center [313, 165] width 22 height 10
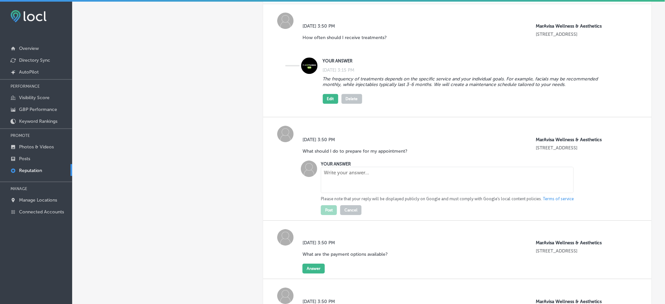
click at [326, 171] on textarea at bounding box center [447, 180] width 253 height 26
paste textarea "To prepare for your appointment, we recommend arriving 15 minutes early to comp…"
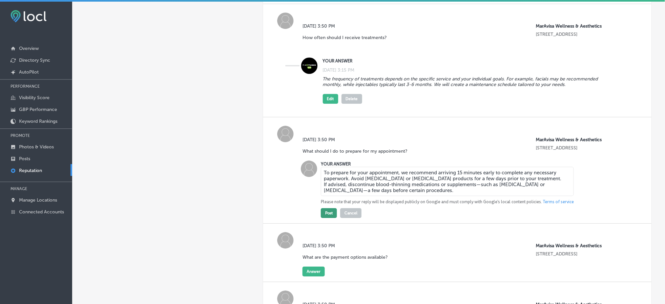
type textarea "To prepare for your appointment, we recommend arriving 15 minutes early to comp…"
click at [331, 208] on button "Post" at bounding box center [329, 213] width 16 height 10
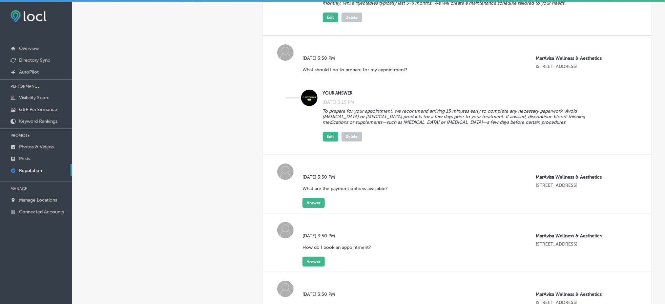
scroll to position [787, 0]
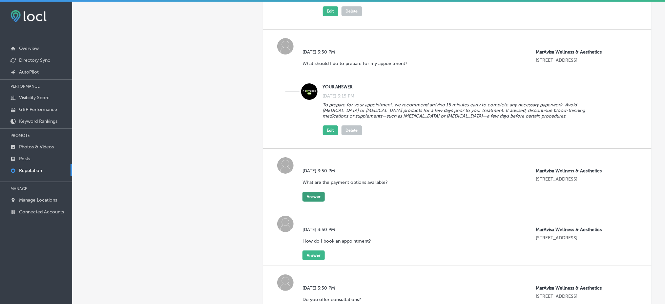
click at [310, 192] on button "Answer" at bounding box center [313, 197] width 22 height 10
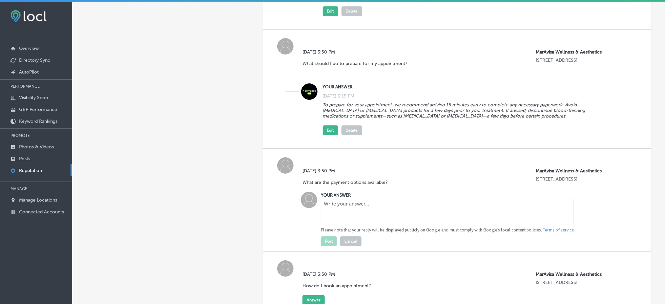
click at [336, 204] on textarea at bounding box center [447, 211] width 253 height 26
paste textarea "We accept various payment methods, including credit cards, cash, and financing …"
type textarea "We accept various payment methods, including credit cards, cash, and financing …"
click at [330, 236] on button "Post" at bounding box center [329, 241] width 16 height 10
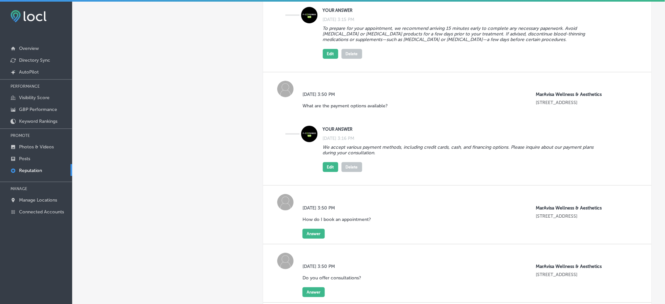
scroll to position [874, 0]
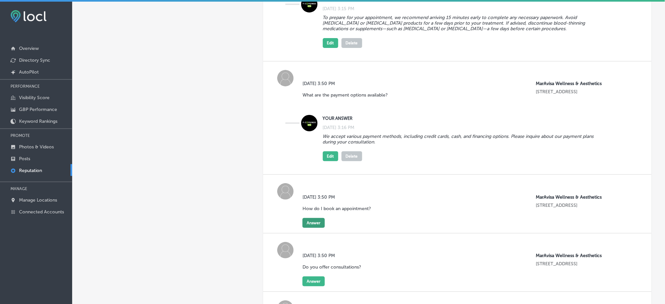
click at [302, 218] on button "Answer" at bounding box center [313, 223] width 22 height 10
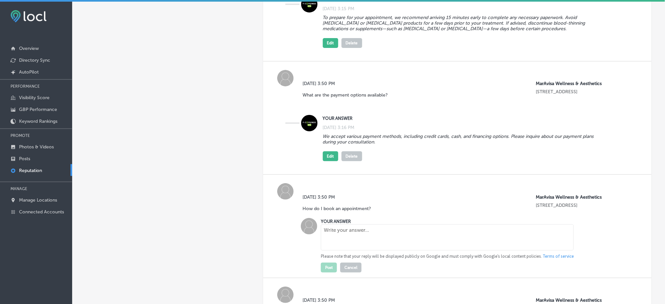
click at [365, 224] on textarea at bounding box center [447, 237] width 253 height 26
paste textarea "You can book an appointment by calling us, visiting our website, or stopping by…"
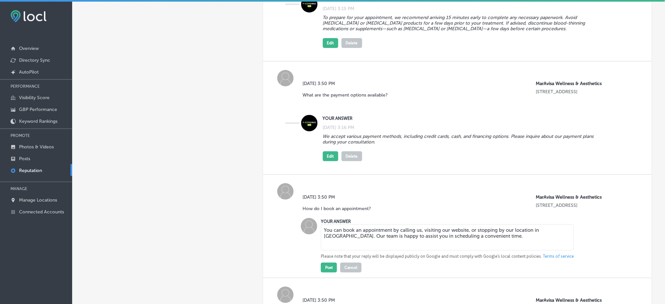
type textarea "You can book an appointment by calling us, visiting our website, or stopping by…"
click at [333, 259] on div "Post Cancel" at bounding box center [341, 265] width 41 height 13
click at [332, 262] on button "Post" at bounding box center [329, 267] width 16 height 10
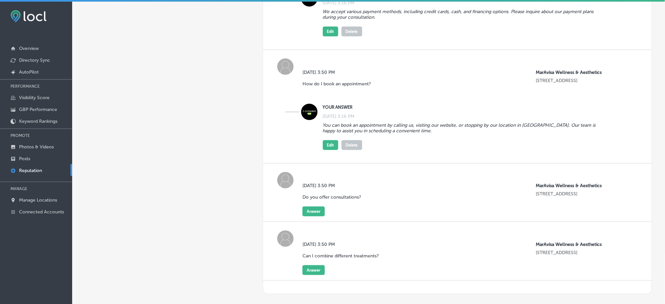
scroll to position [1006, 0]
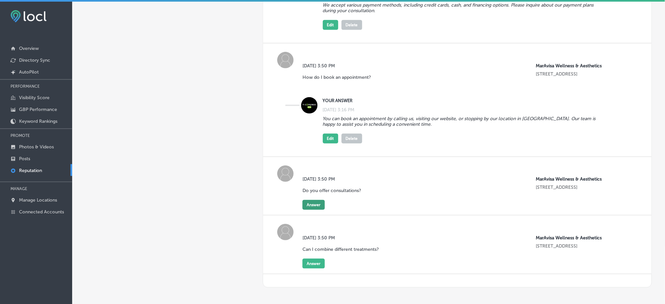
click at [317, 200] on button "Answer" at bounding box center [313, 205] width 22 height 10
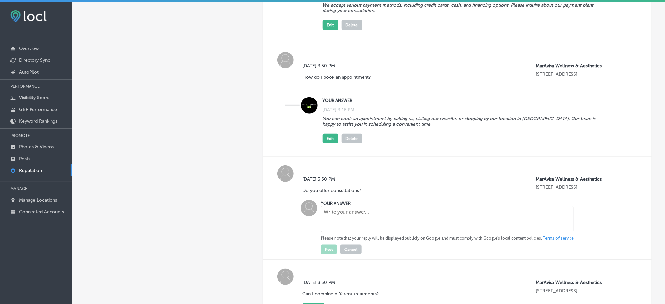
click at [356, 206] on textarea at bounding box center [447, 219] width 253 height 26
paste textarea "Yes, we offer complimentary consultations for all our services. This allows us …"
type textarea "Yes, we offer complimentary consultations for all our services. This allows us …"
click at [324, 244] on button "Post" at bounding box center [329, 249] width 16 height 10
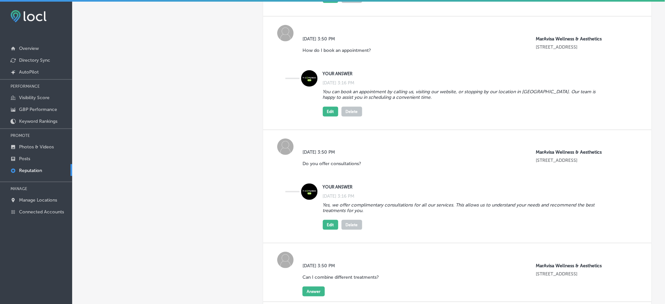
scroll to position [1082, 0]
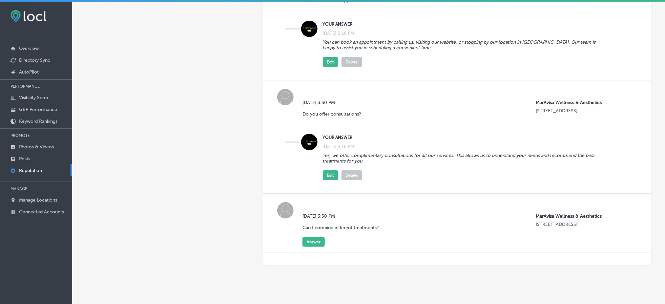
click at [312, 225] on div "Mon, Aug 11, 2025 3:50 PM Can I combine different treatments?" at bounding box center [342, 225] width 81 height 24
click at [312, 237] on button "Answer" at bounding box center [313, 242] width 22 height 10
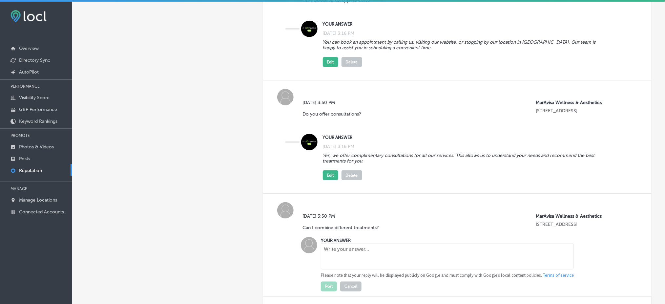
click at [354, 249] on textarea at bounding box center [447, 256] width 253 height 26
paste textarea "Absolutely! Many clients choose to combine treatments for enhanced results. Dur…"
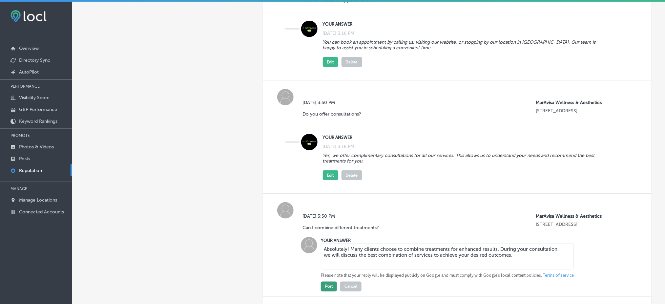
type textarea "Absolutely! Many clients choose to combine treatments for enhanced results. Dur…"
click at [330, 281] on button "Post" at bounding box center [329, 286] width 16 height 10
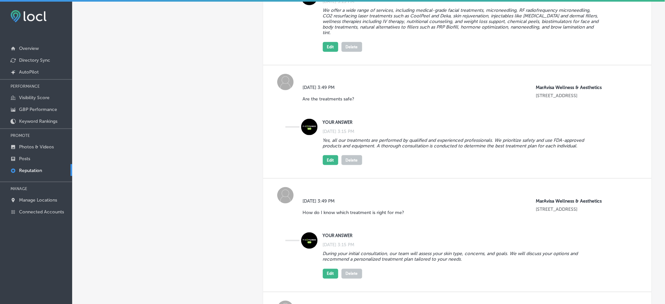
scroll to position [164, 0]
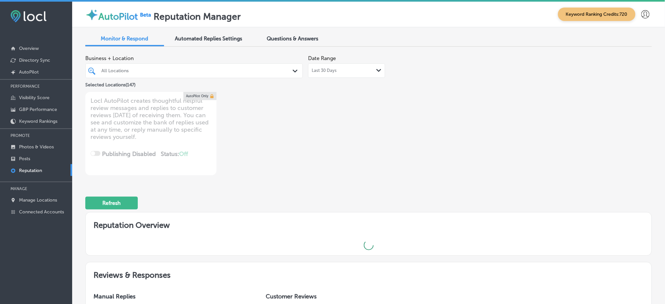
click at [135, 73] on div "All Locations" at bounding box center [194, 71] width 192 height 10
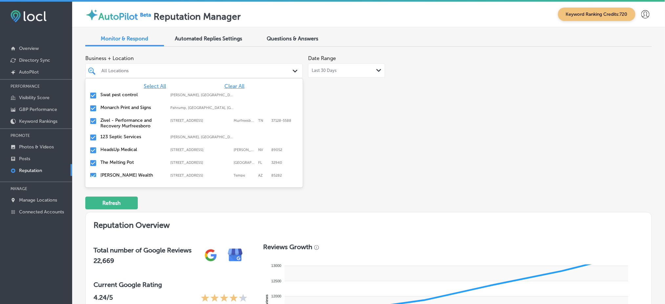
click at [234, 86] on span "Clear All" at bounding box center [234, 86] width 20 height 6
type textarea "x"
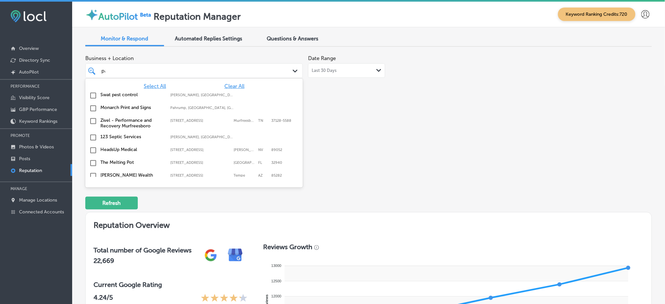
type input "papa"
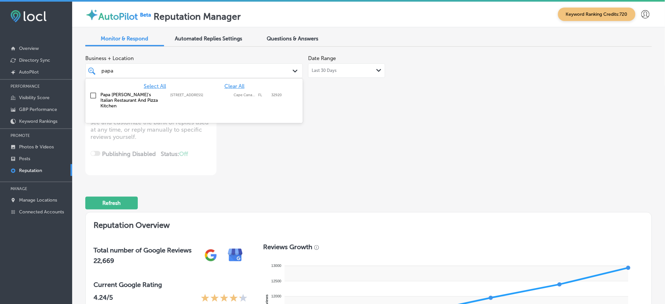
click at [195, 93] on label "[STREET_ADDRESS]" at bounding box center [200, 95] width 60 height 4
type textarea "x"
type input "papa"
click at [353, 103] on div "Business + Location option [STREET_ADDRESS]. option [STREET_ADDRESS]. 2 results…" at bounding box center [255, 113] width 340 height 123
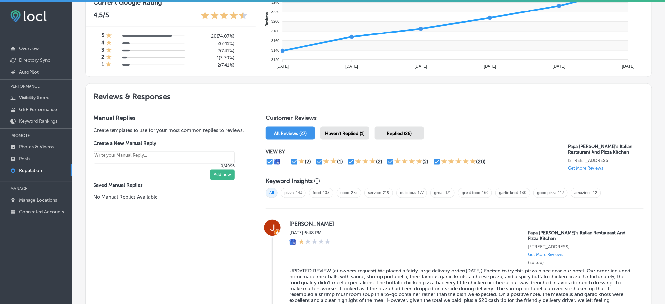
click at [339, 127] on div "Haven't Replied (1)" at bounding box center [344, 133] width 49 height 13
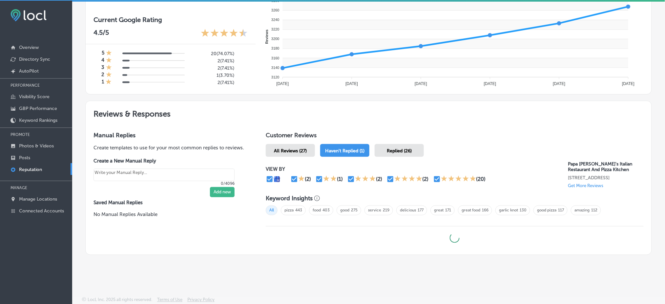
type textarea "x"
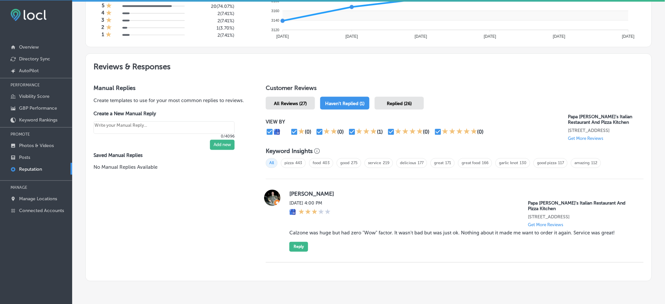
scroll to position [337, 0]
